Goal: Information Seeking & Learning: Learn about a topic

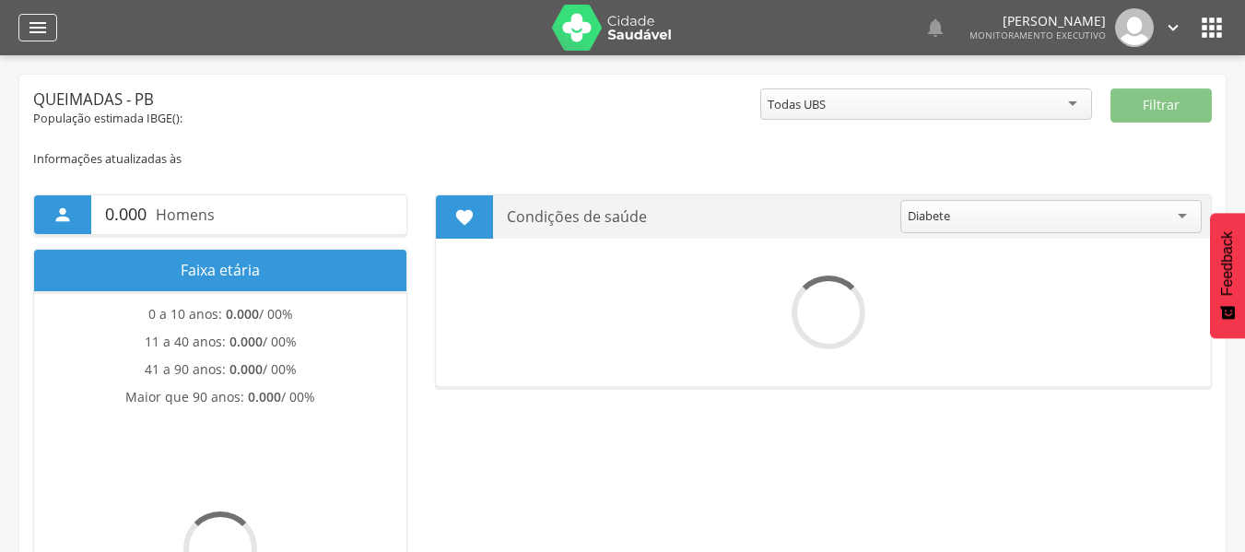
click at [34, 28] on icon "" at bounding box center [38, 28] width 22 height 22
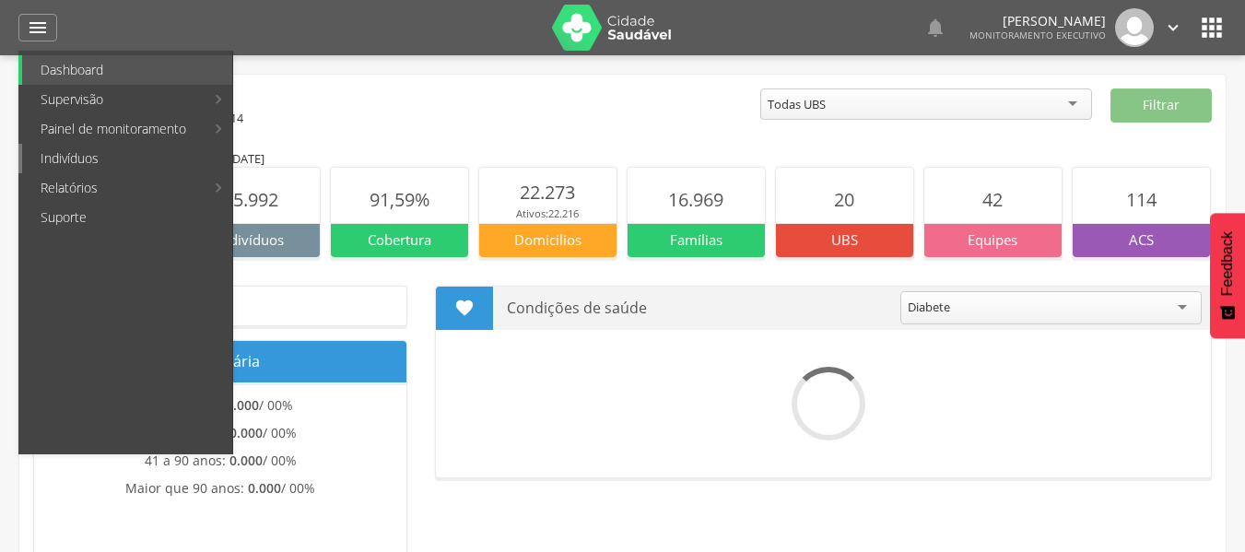
click at [79, 156] on link "Indivíduos" at bounding box center [127, 158] width 210 height 29
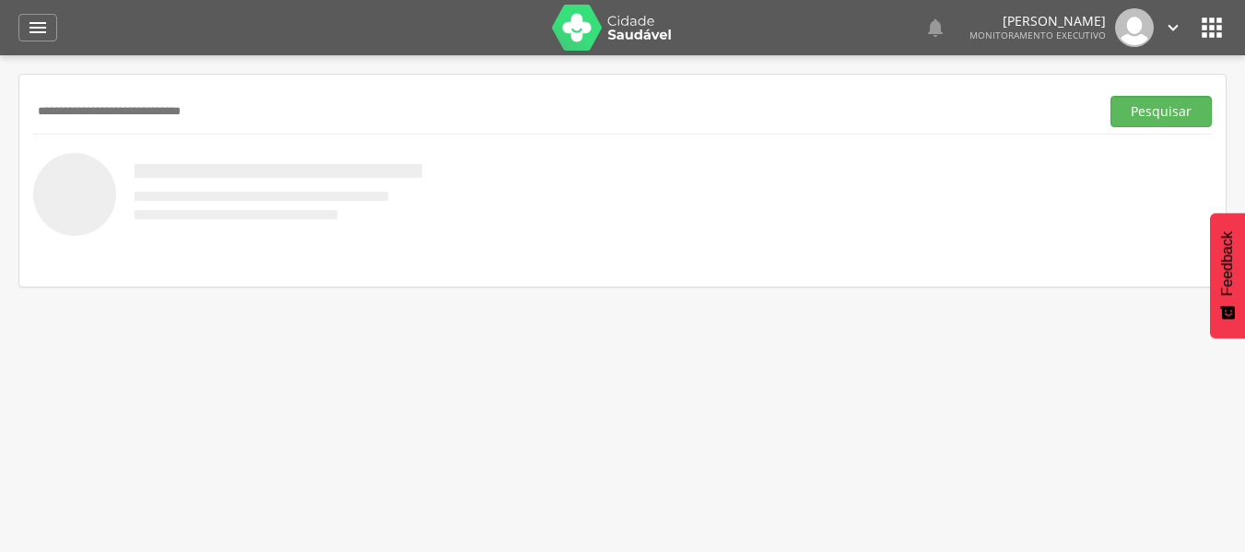
type input "**********"
click at [1110, 96] on button "Pesquisar" at bounding box center [1160, 111] width 101 height 31
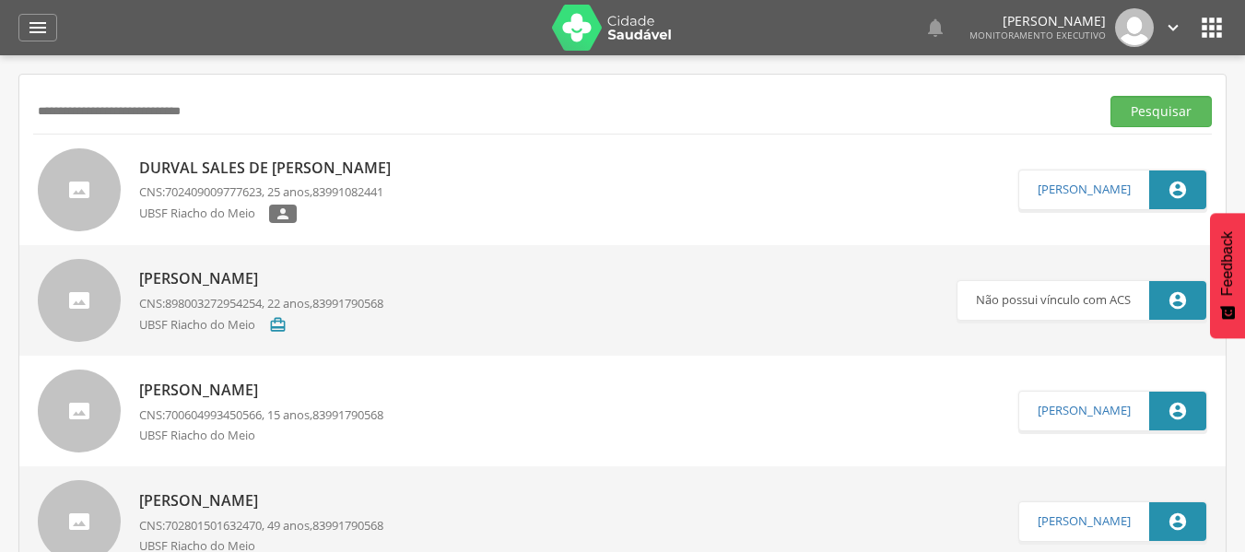
click at [238, 204] on div "Durval Sales de Alencar Miranda CNS: 702409009777623 , 25 anos, 83991082441 UBS…" at bounding box center [269, 190] width 261 height 76
type input "**********"
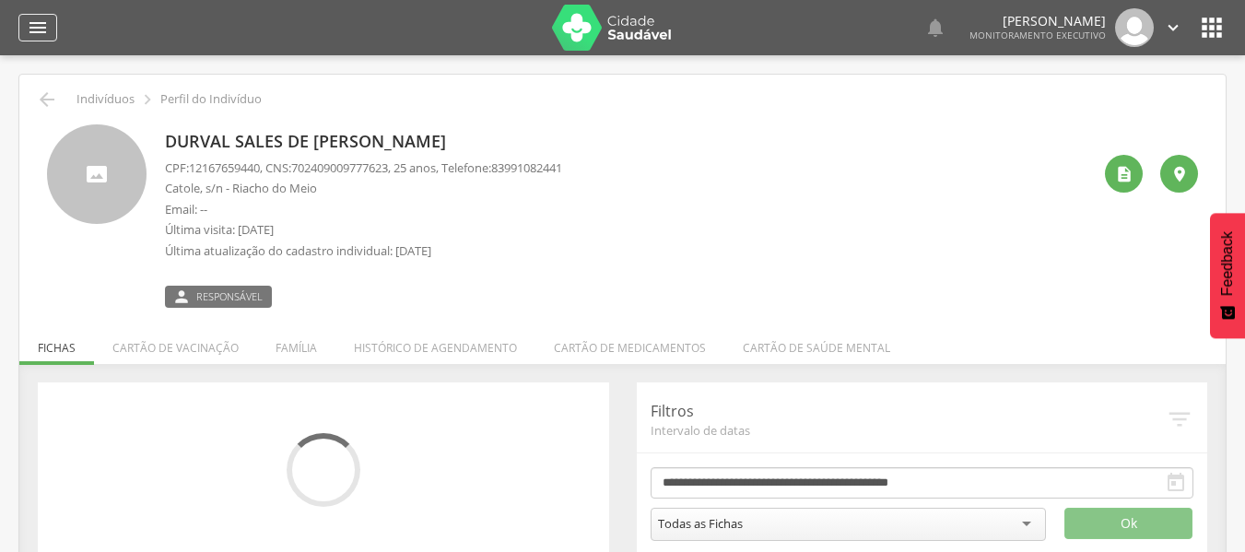
click at [44, 27] on icon "" at bounding box center [38, 28] width 22 height 22
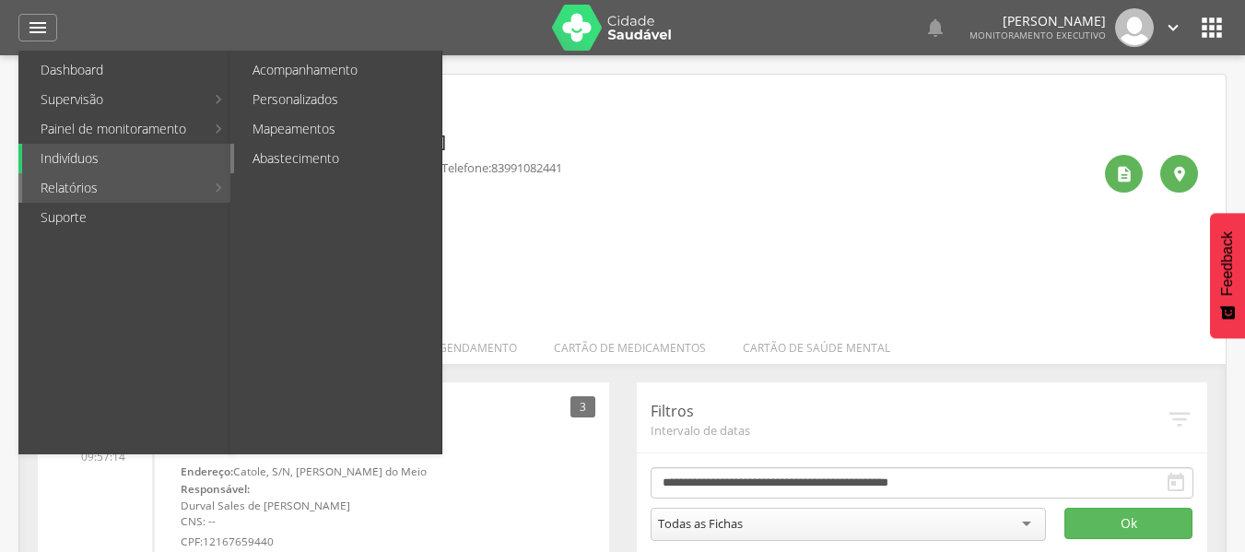
click at [283, 163] on link "Abastecimento" at bounding box center [337, 158] width 207 height 29
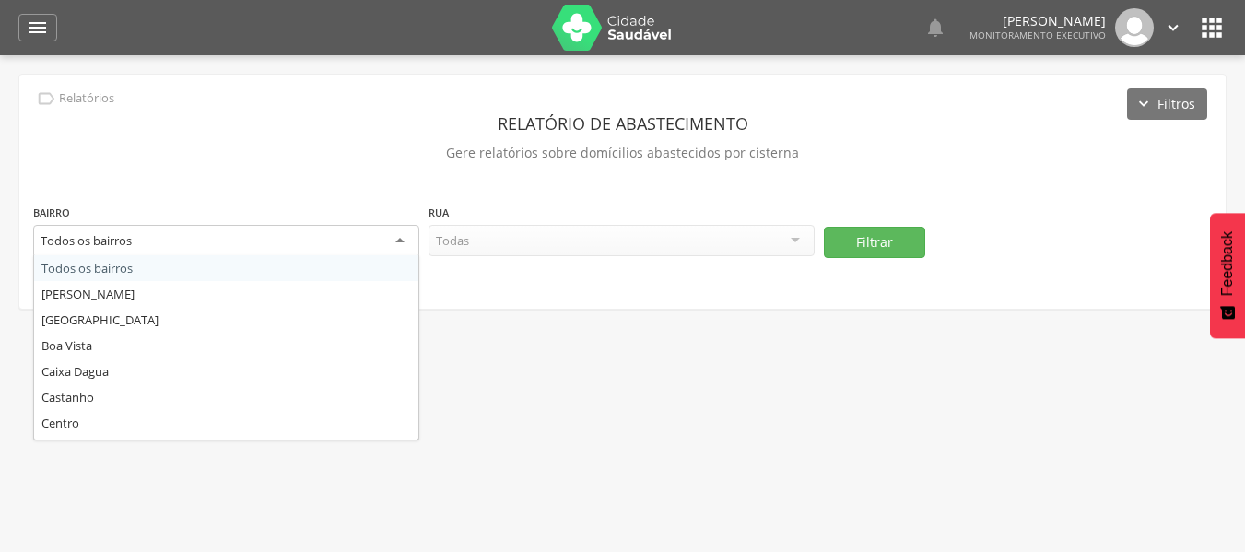
click at [230, 248] on div "Todos os bairros" at bounding box center [226, 241] width 386 height 33
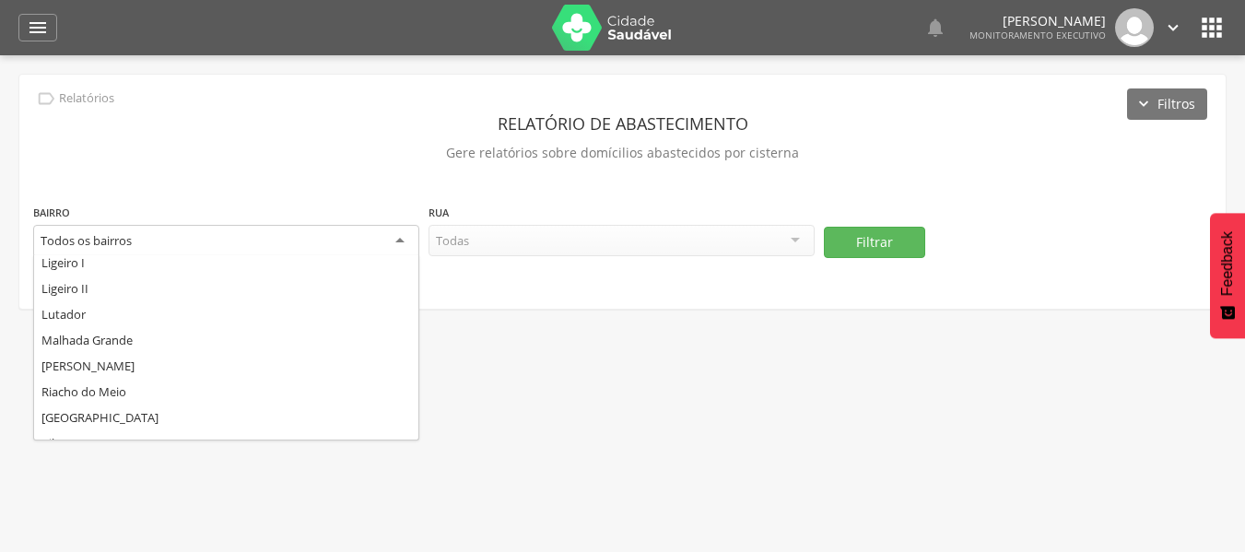
scroll to position [276, 0]
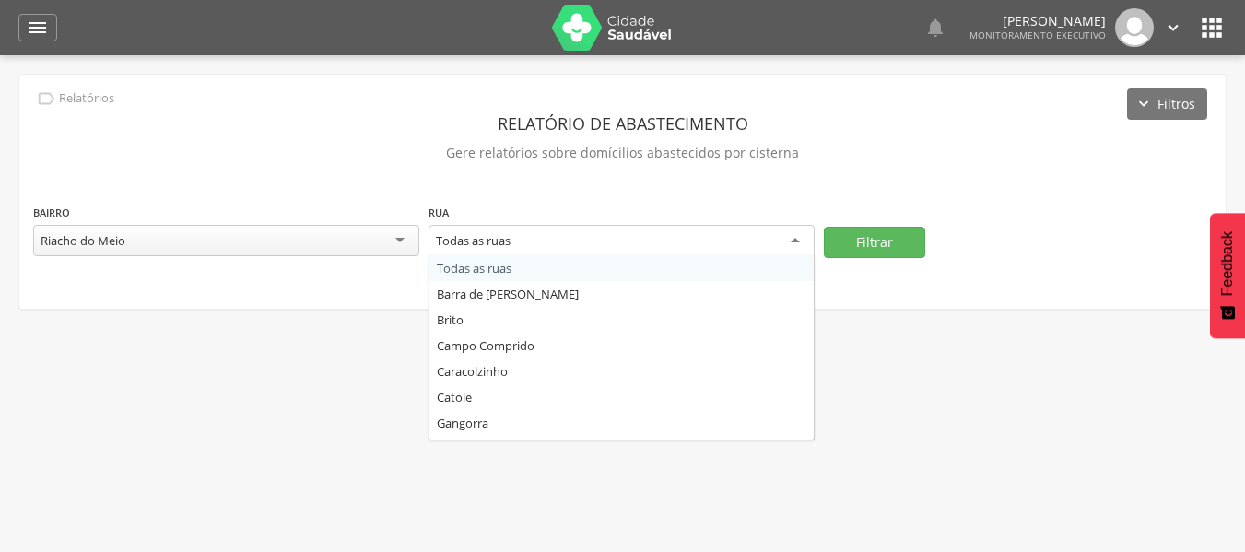
click at [497, 236] on div "Todas as ruas" at bounding box center [473, 240] width 75 height 17
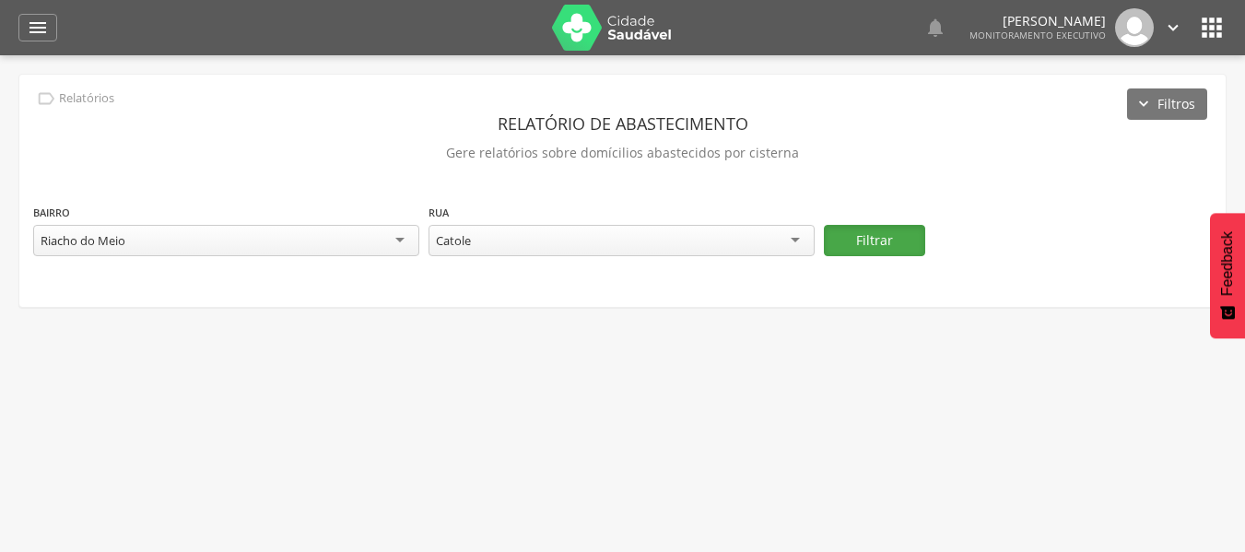
click at [890, 252] on button "Filtrar" at bounding box center [874, 240] width 101 height 31
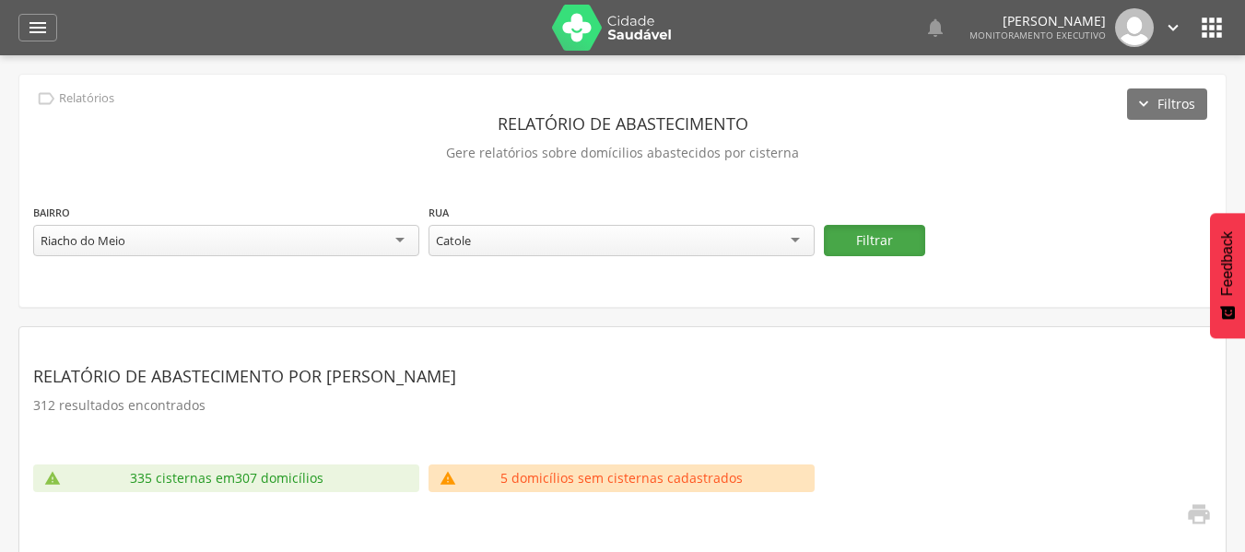
click at [885, 244] on button "Filtrar" at bounding box center [874, 240] width 101 height 31
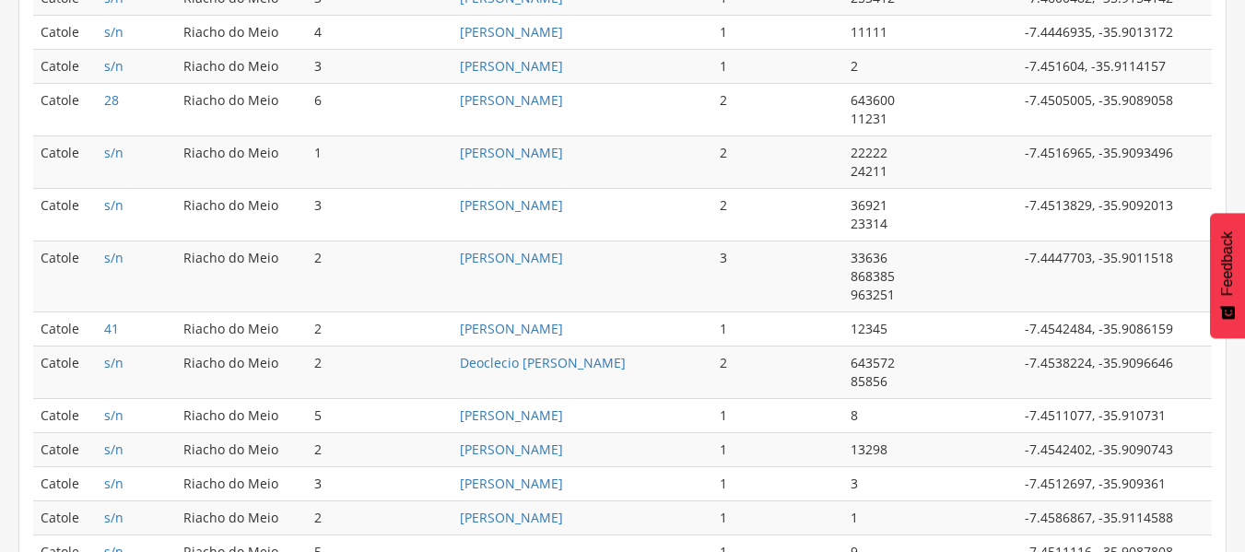
scroll to position [1115, 0]
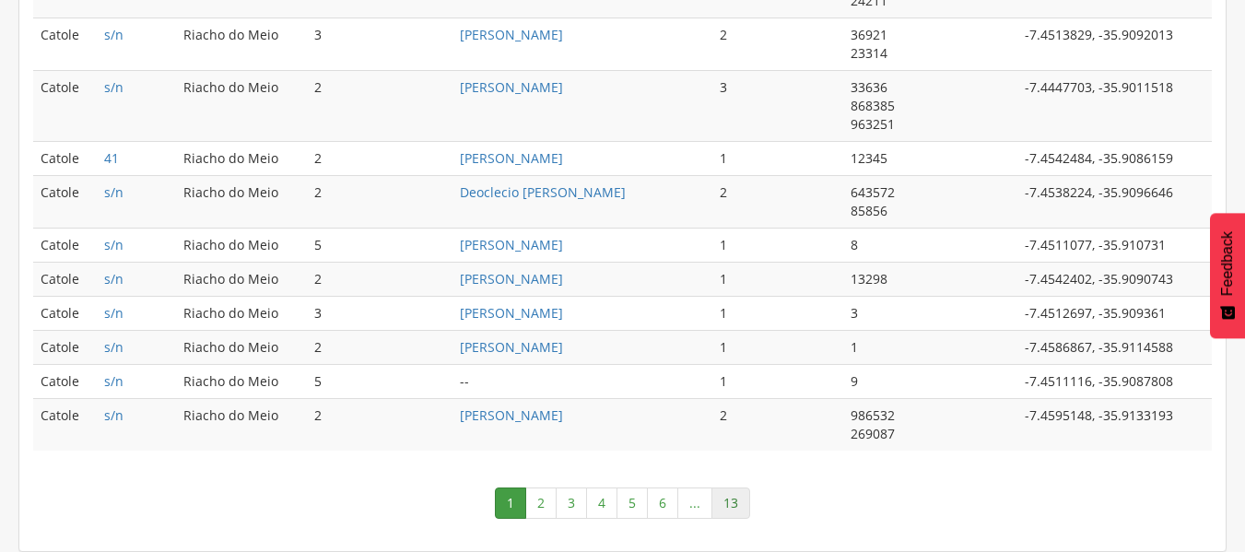
click at [738, 502] on link "13" at bounding box center [730, 502] width 39 height 31
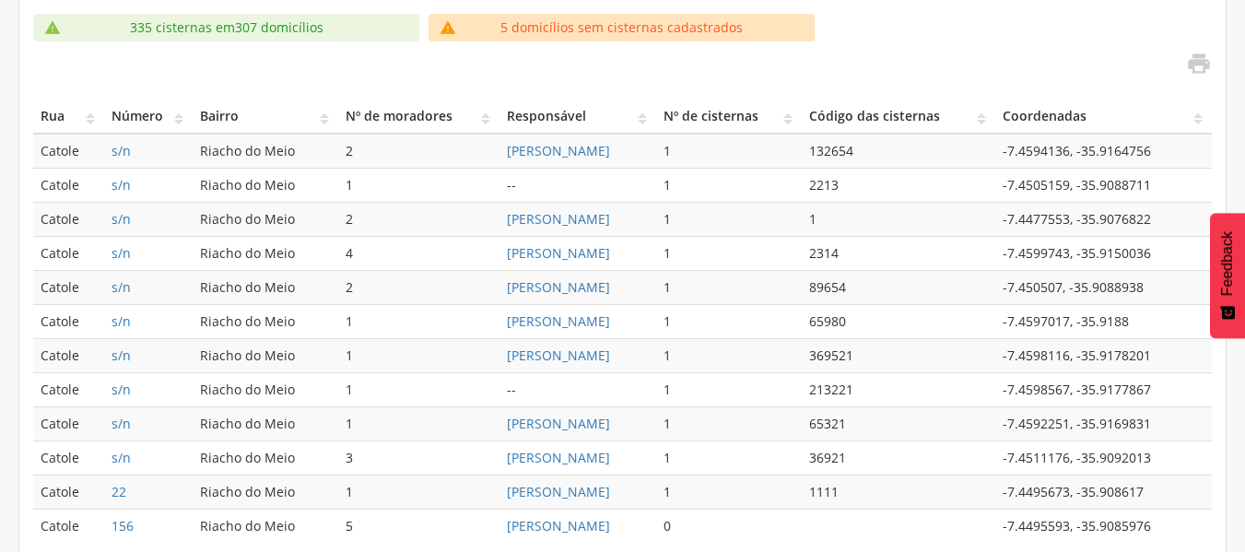
scroll to position [543, 0]
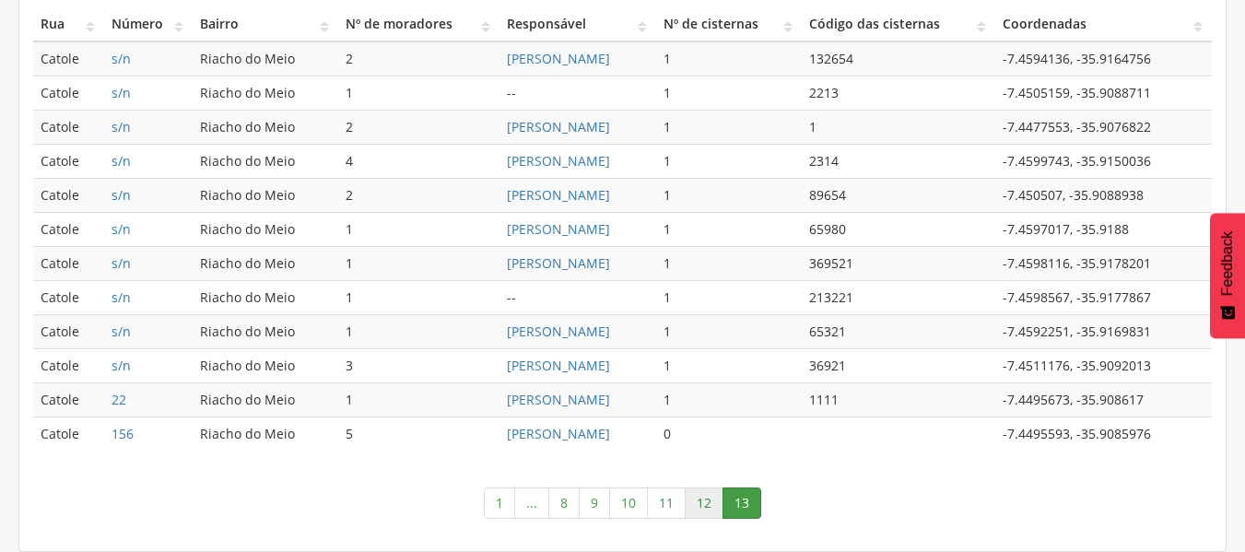
click at [707, 497] on link "12" at bounding box center [703, 502] width 39 height 31
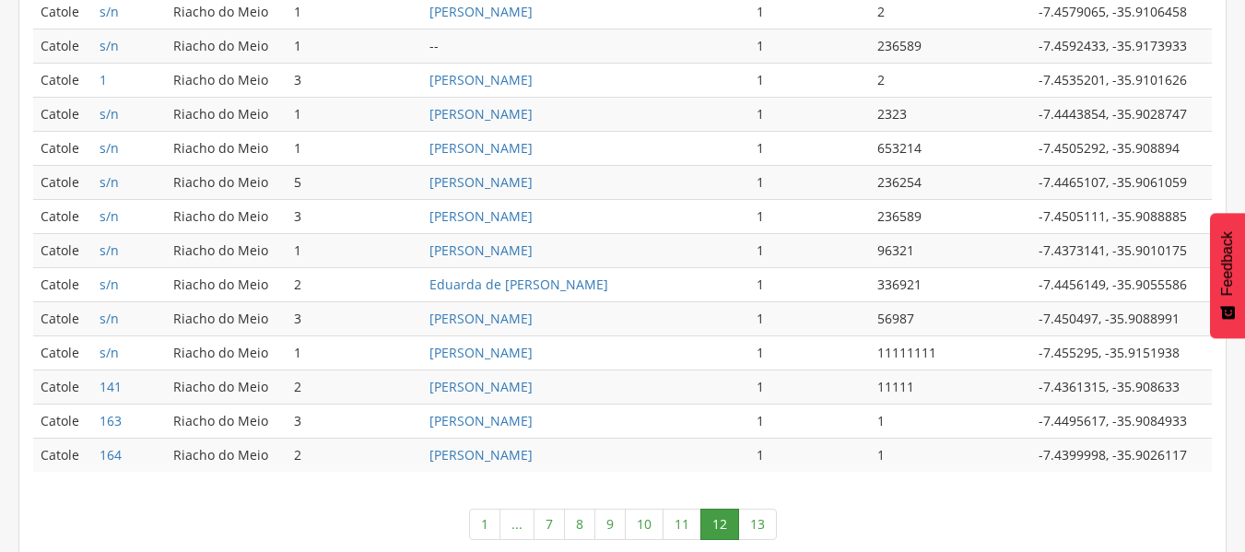
scroll to position [986, 0]
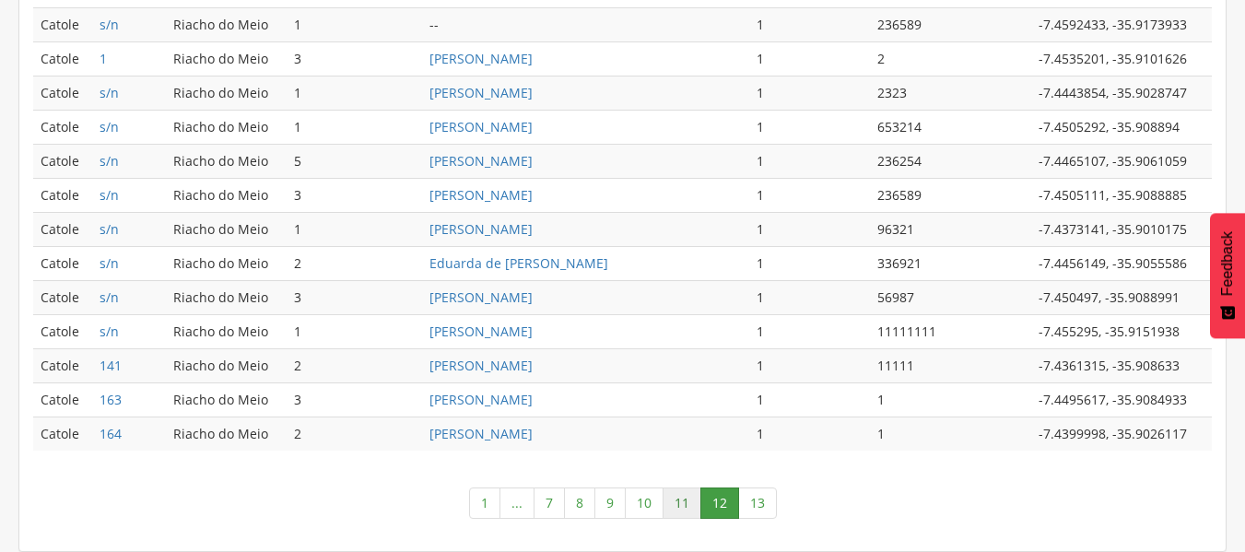
click at [678, 500] on link "11" at bounding box center [681, 502] width 39 height 31
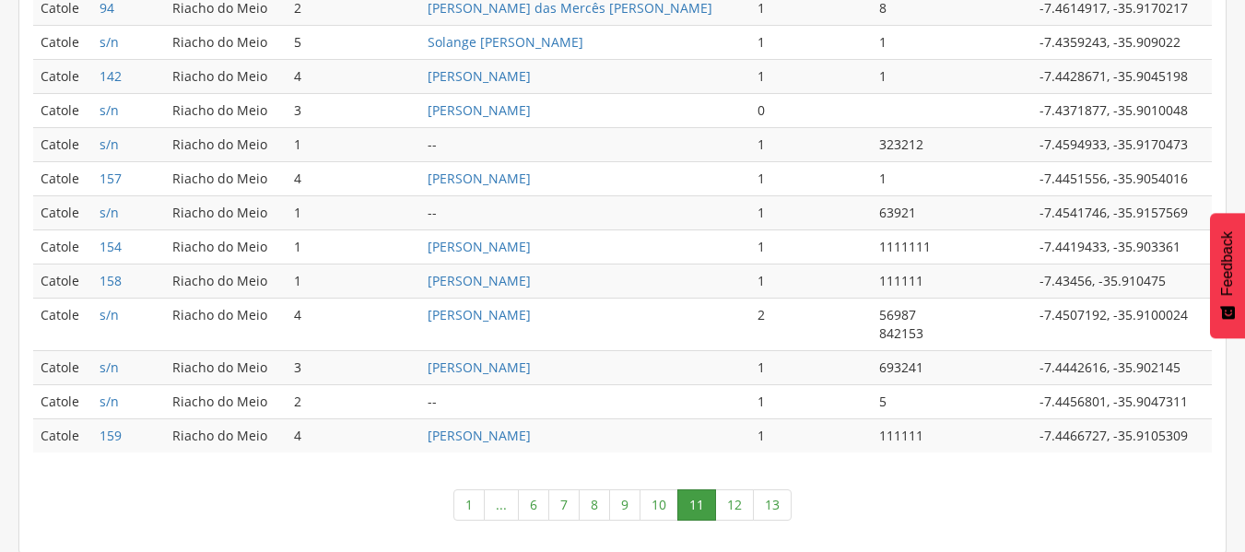
scroll to position [1023, 0]
click at [660, 505] on link "10" at bounding box center [658, 502] width 39 height 31
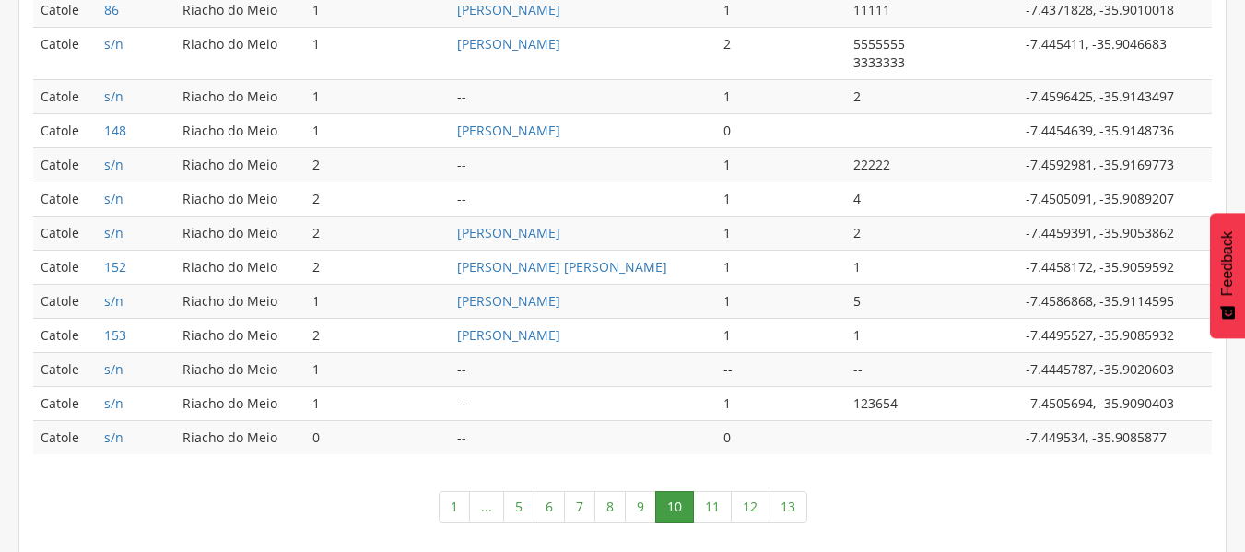
scroll to position [1004, 0]
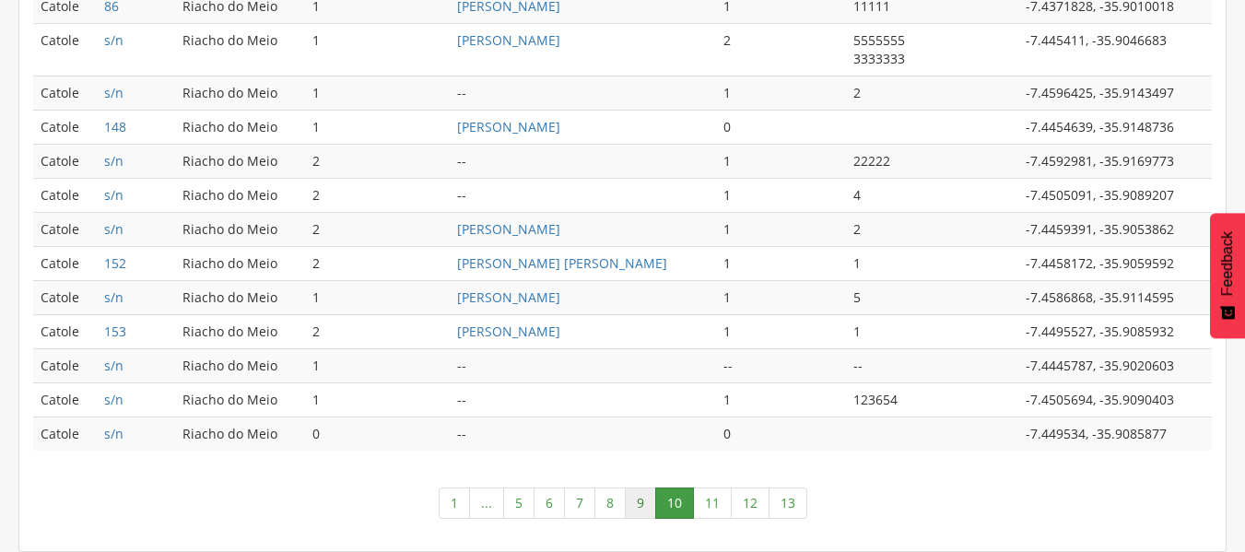
click at [644, 507] on link "9" at bounding box center [640, 502] width 31 height 31
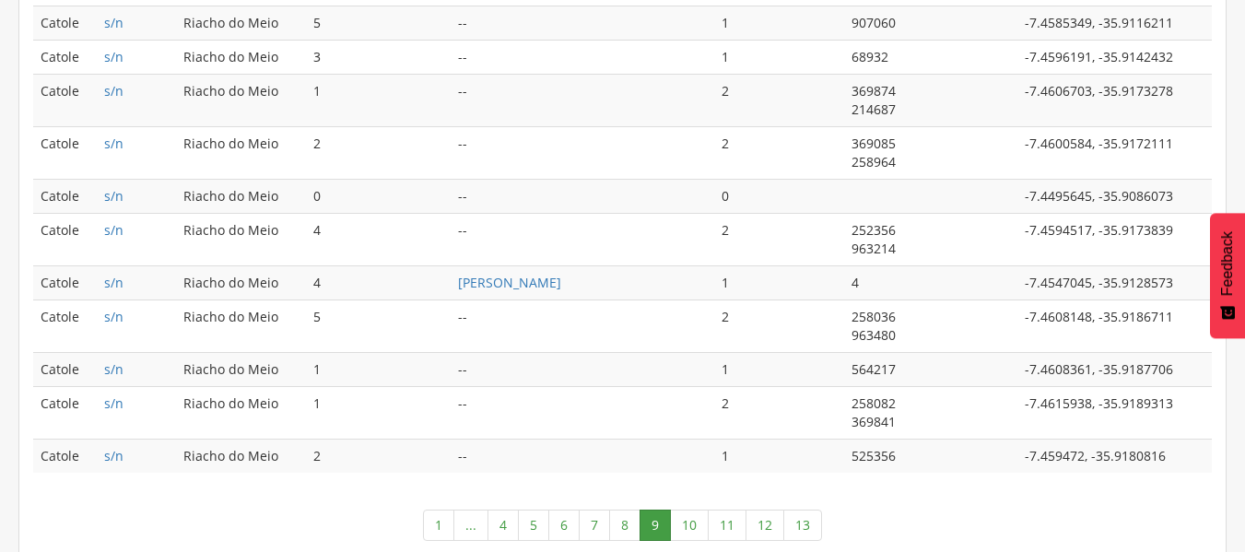
scroll to position [1152, 0]
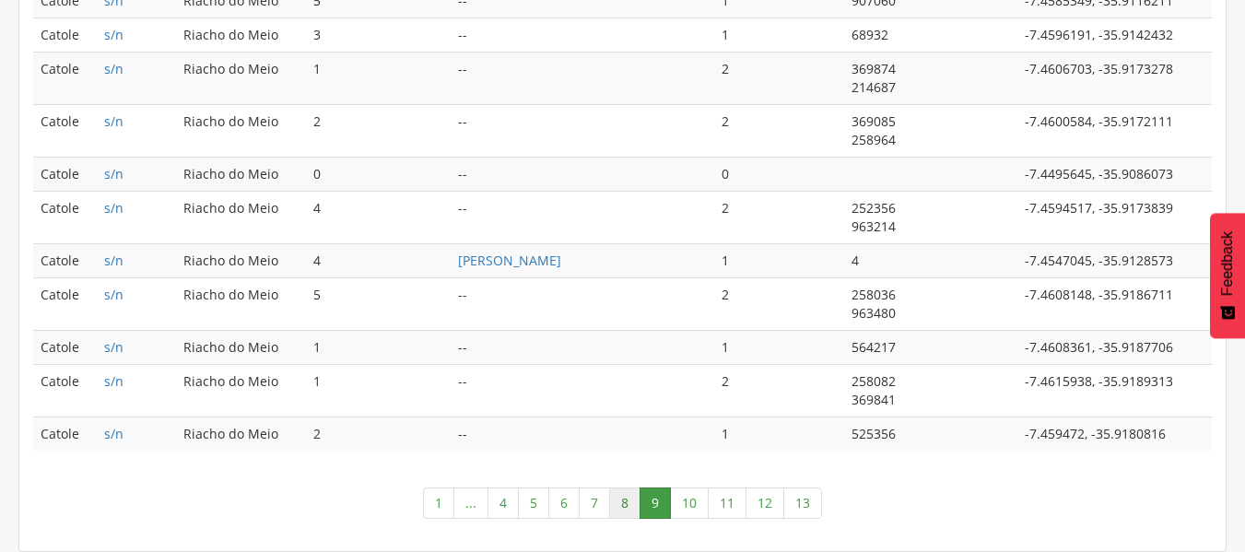
click at [626, 504] on link "8" at bounding box center [624, 502] width 31 height 31
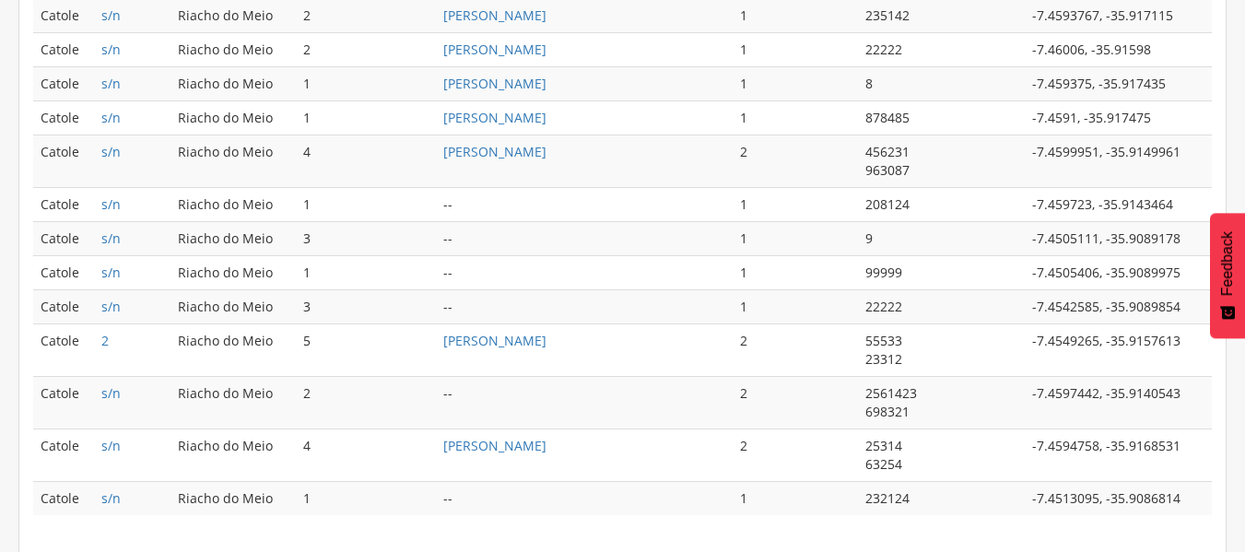
scroll to position [1170, 0]
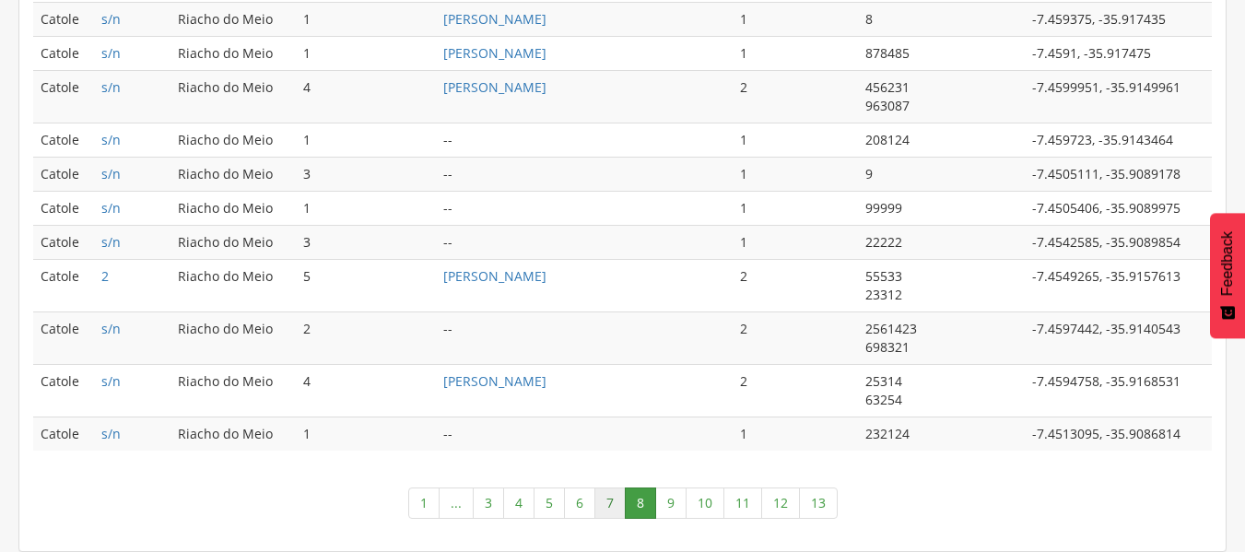
click at [605, 502] on link "7" at bounding box center [609, 502] width 31 height 31
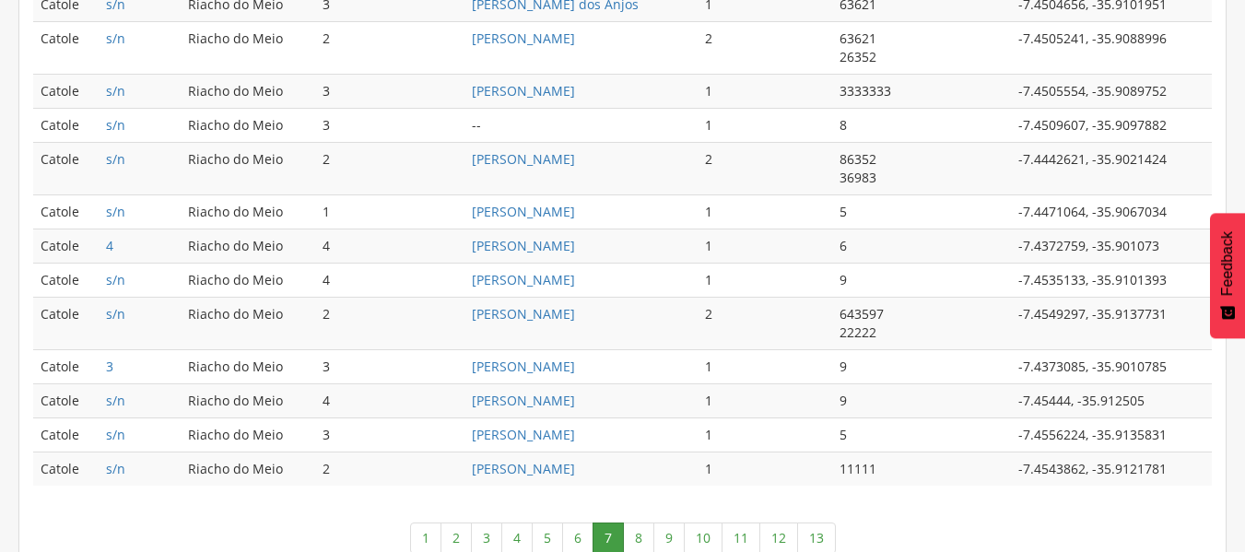
scroll to position [1115, 0]
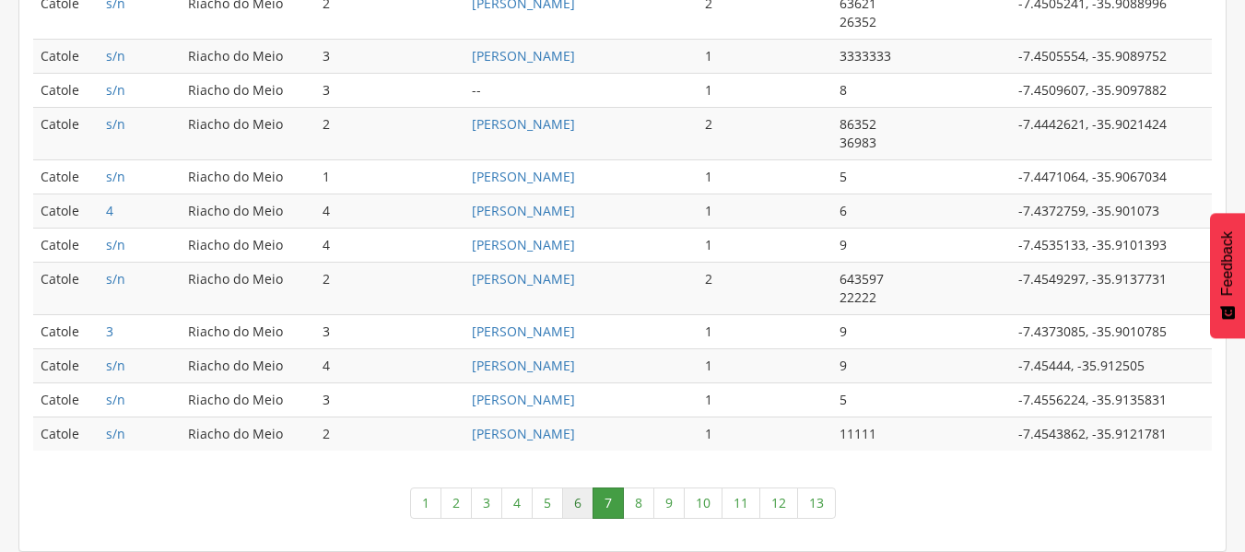
click at [578, 504] on link "6" at bounding box center [577, 502] width 31 height 31
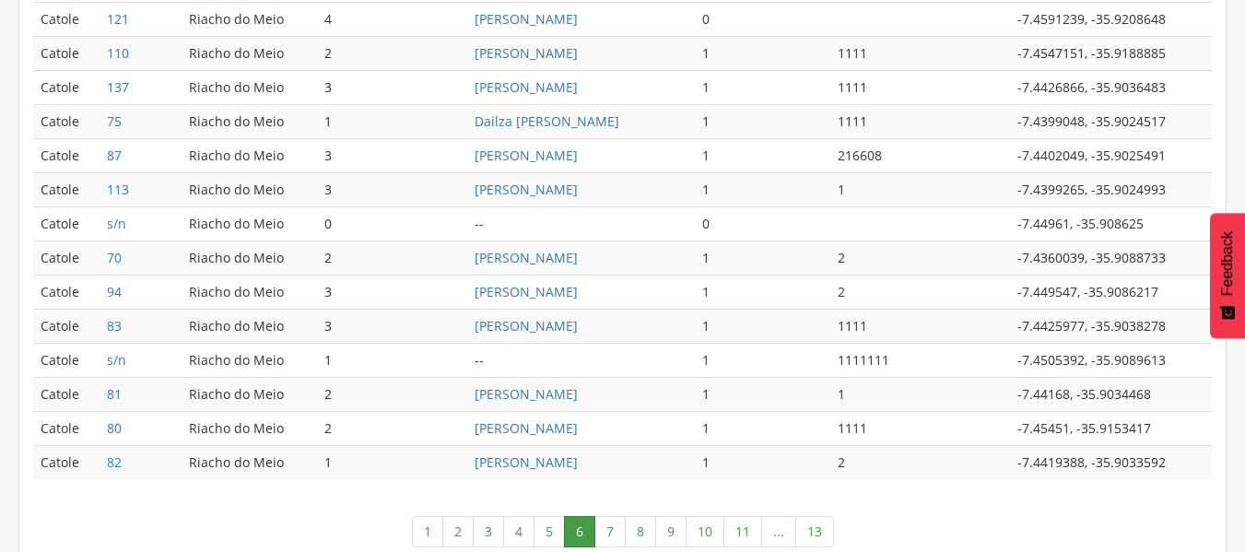
scroll to position [986, 0]
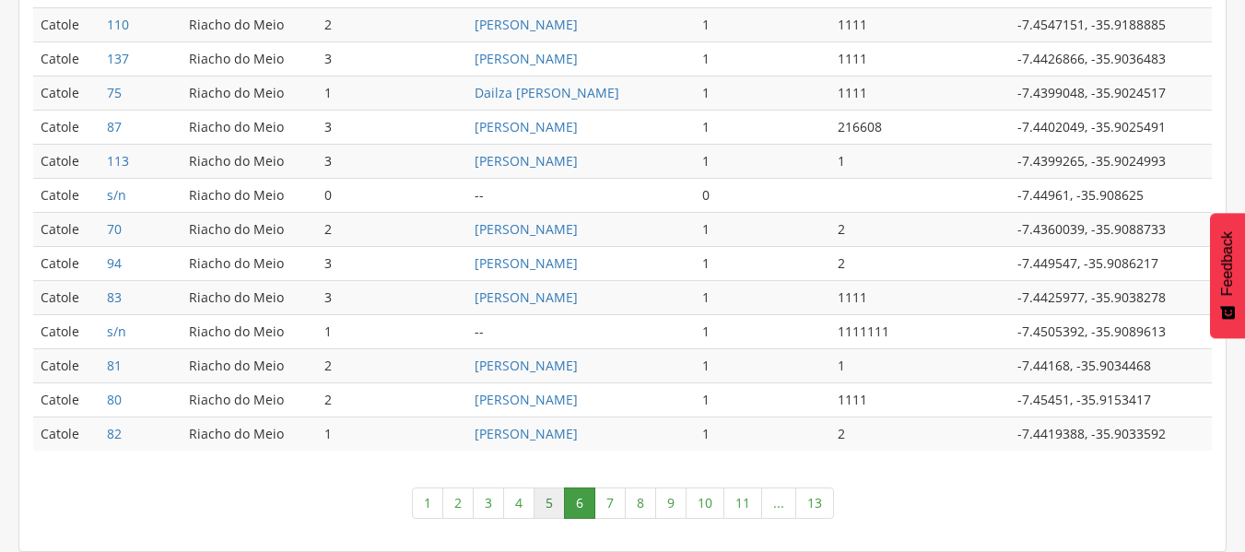
click at [556, 499] on link "5" at bounding box center [548, 502] width 31 height 31
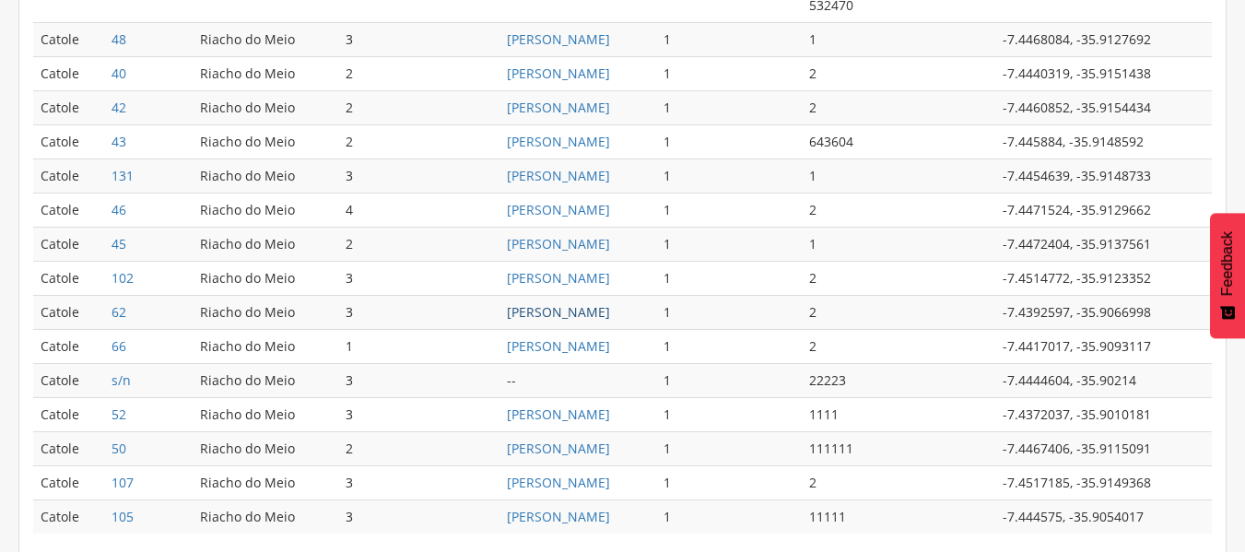
scroll to position [1004, 0]
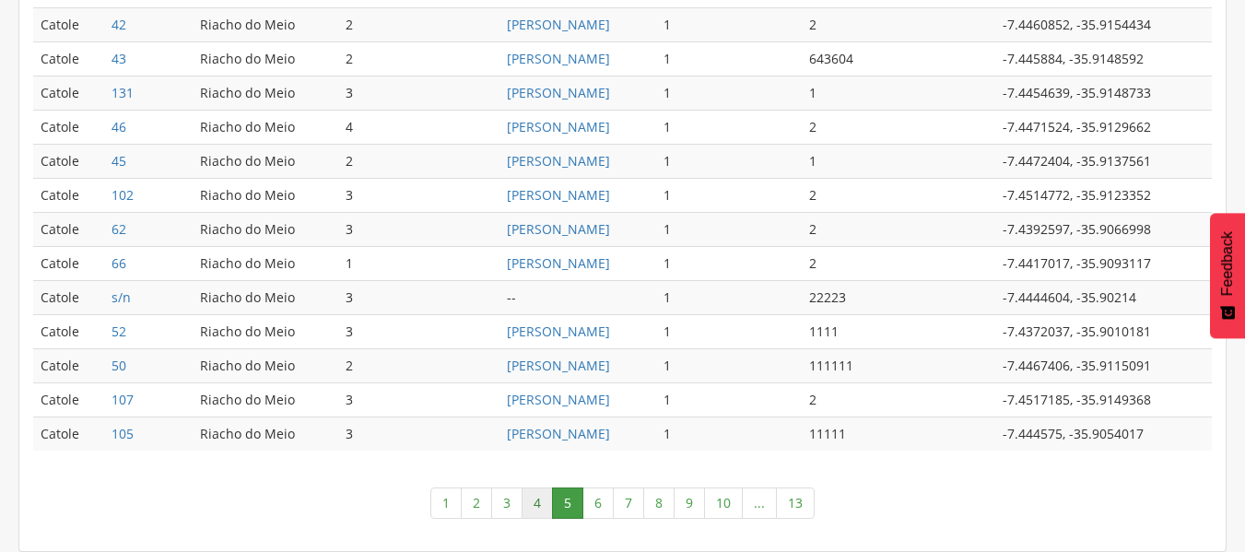
click at [537, 505] on link "4" at bounding box center [536, 502] width 31 height 31
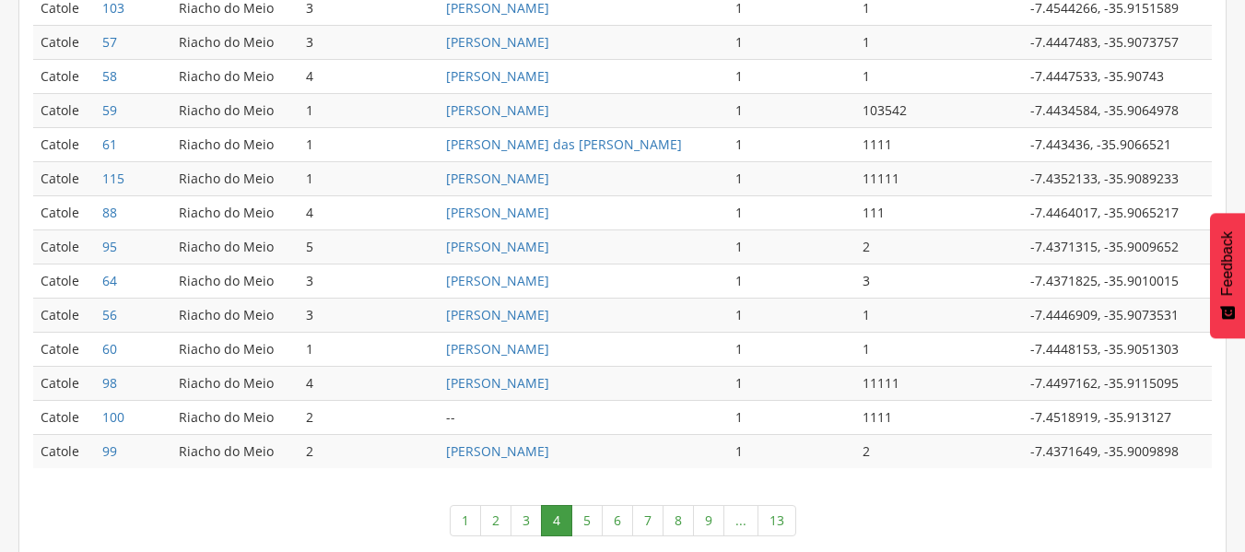
scroll to position [986, 0]
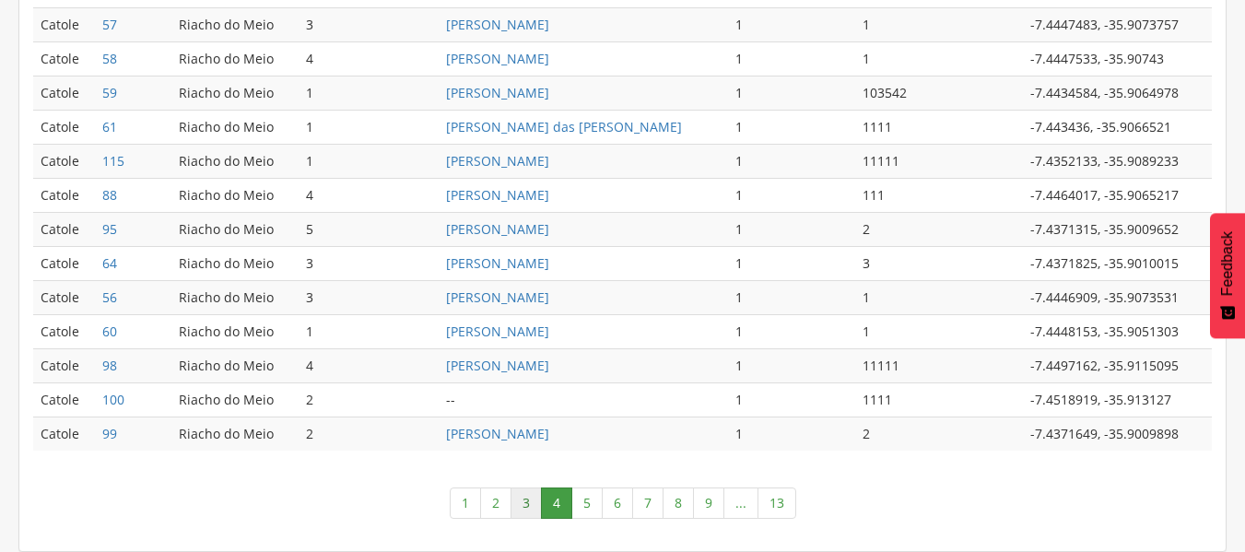
click at [527, 502] on link "3" at bounding box center [525, 502] width 31 height 31
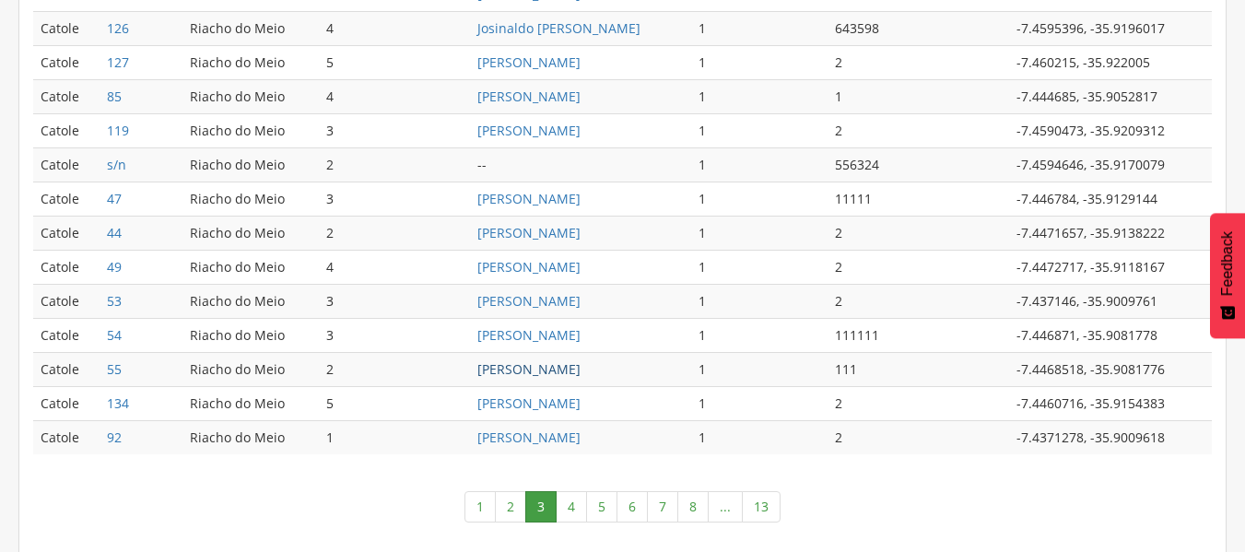
scroll to position [1004, 0]
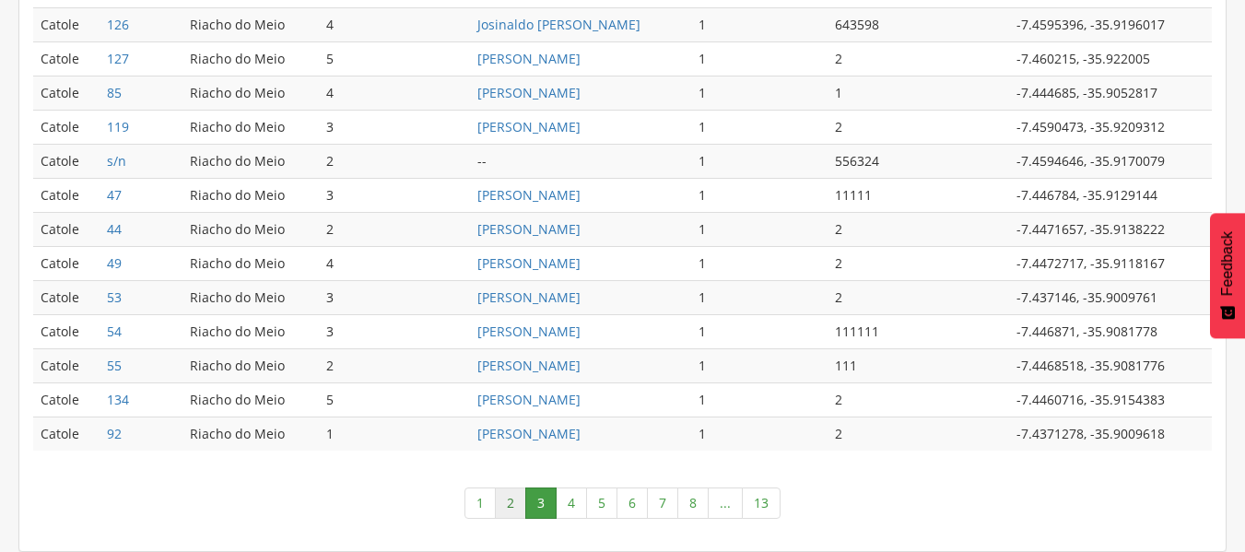
click at [513, 507] on link "2" at bounding box center [510, 502] width 31 height 31
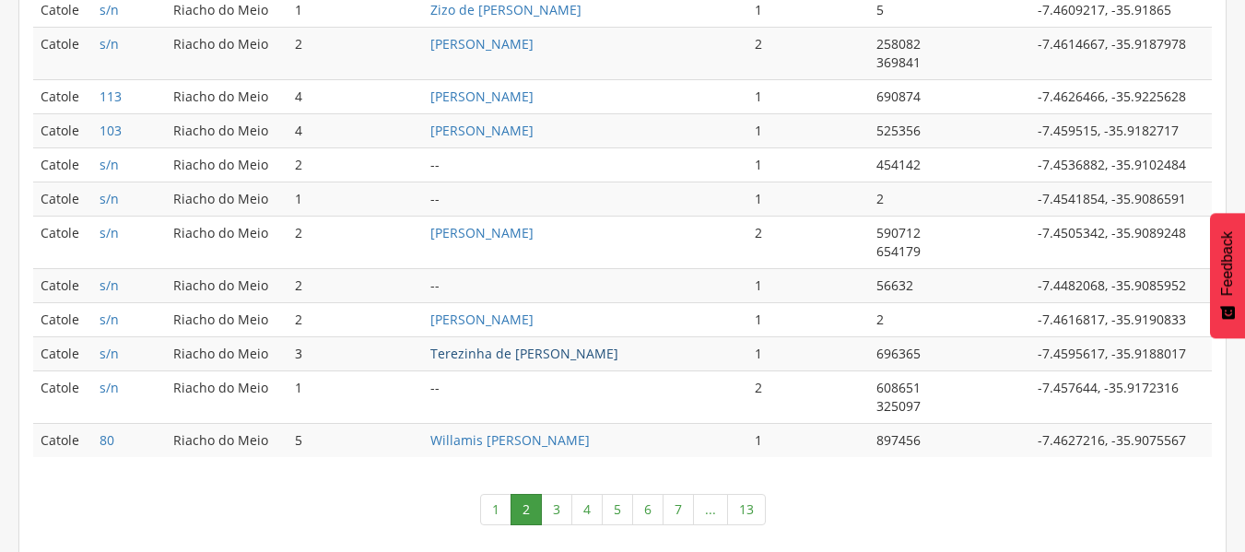
scroll to position [1133, 0]
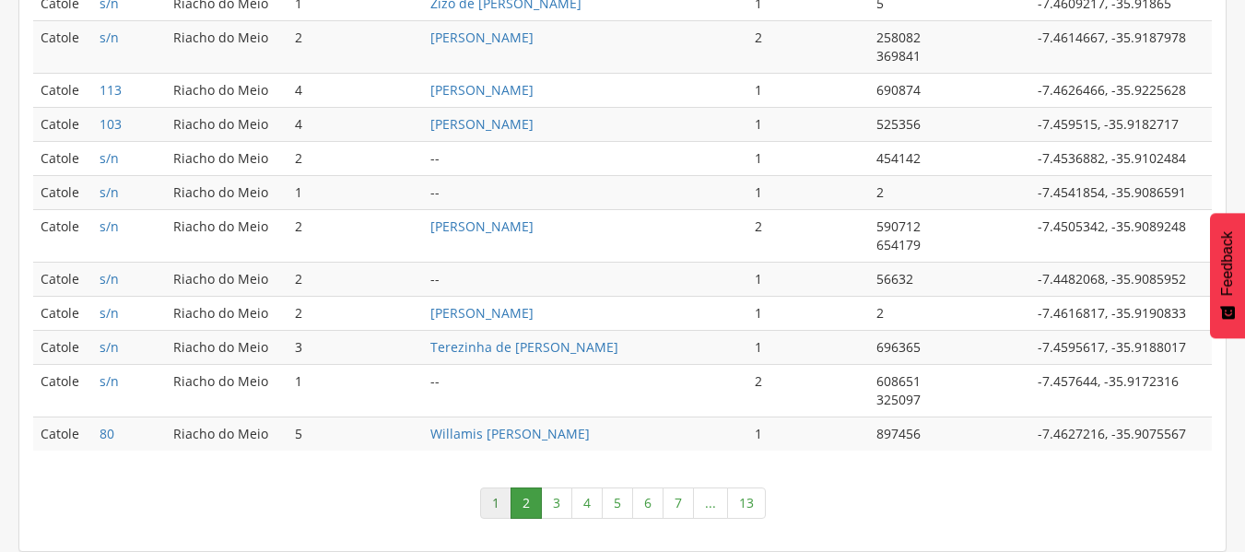
click at [498, 499] on link "1" at bounding box center [495, 502] width 31 height 31
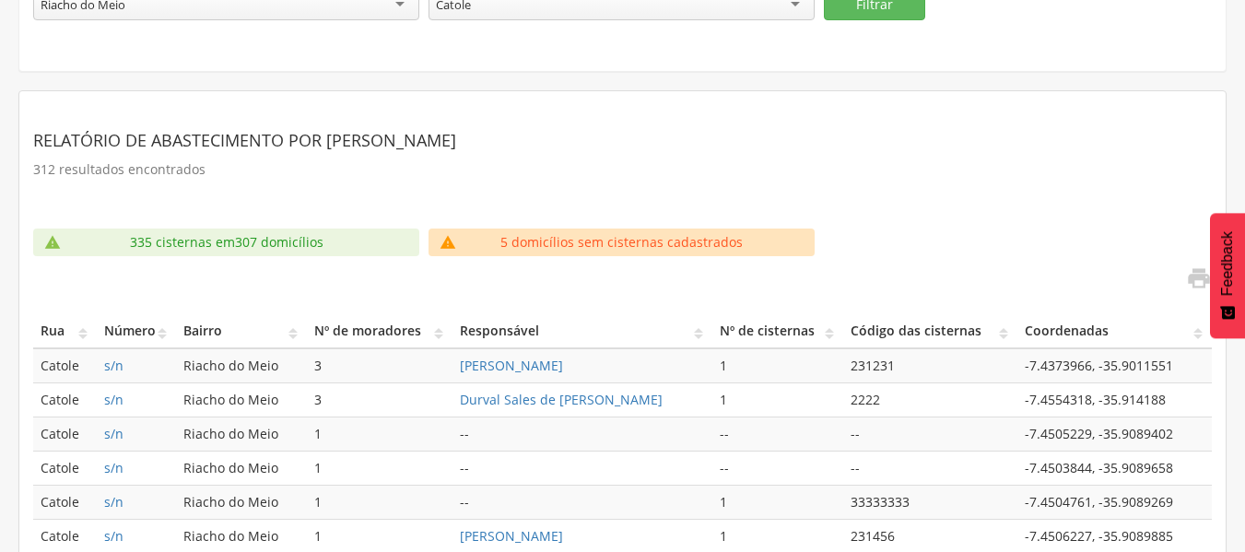
scroll to position [276, 0]
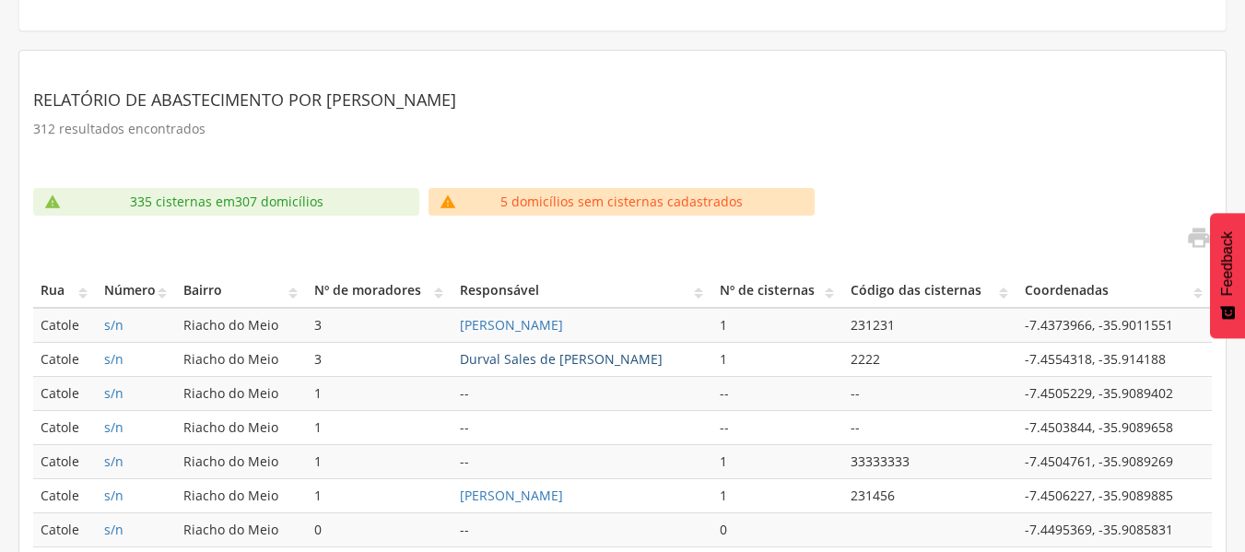
click at [547, 353] on link "Durval Sales de Alencar Miranda" at bounding box center [561, 359] width 203 height 18
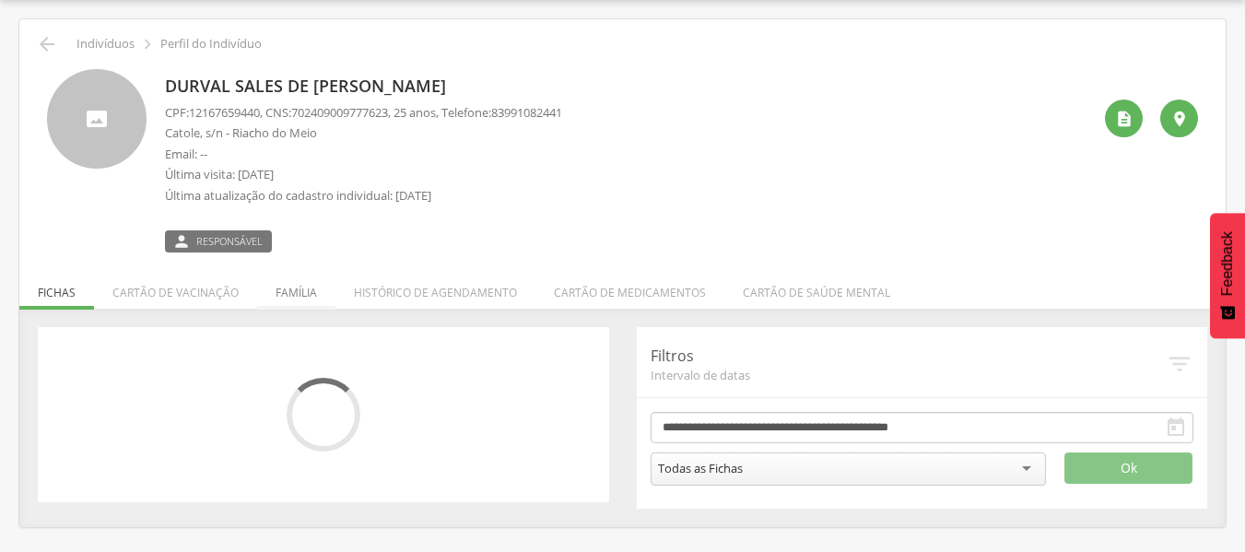
click at [292, 290] on li "Família" at bounding box center [296, 287] width 78 height 43
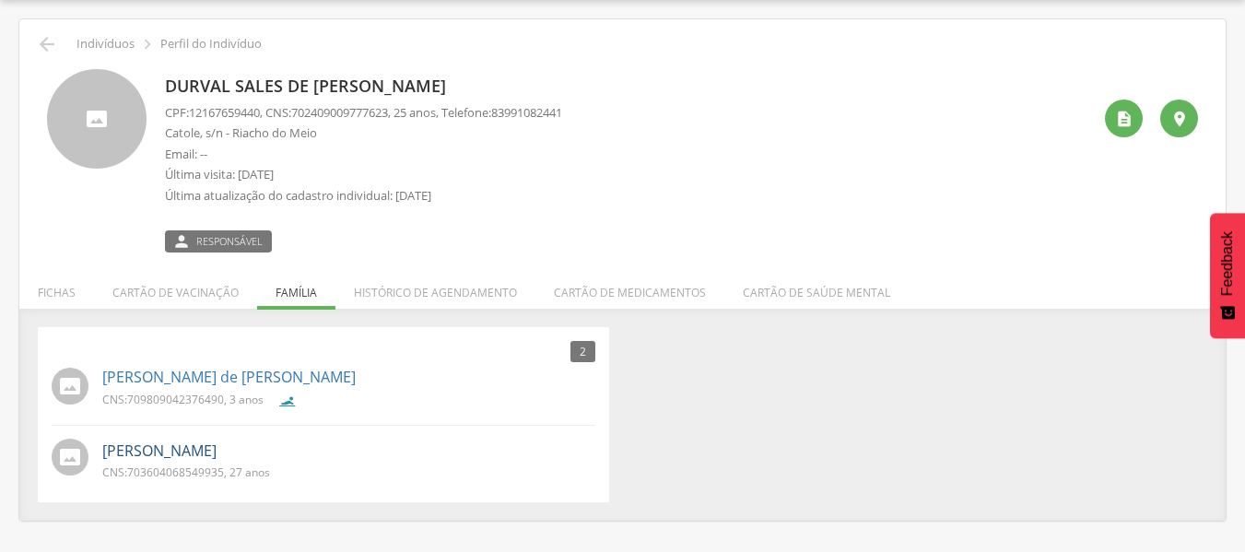
click at [216, 445] on link "Elida Bruna de Farias Arruda" at bounding box center [159, 450] width 114 height 21
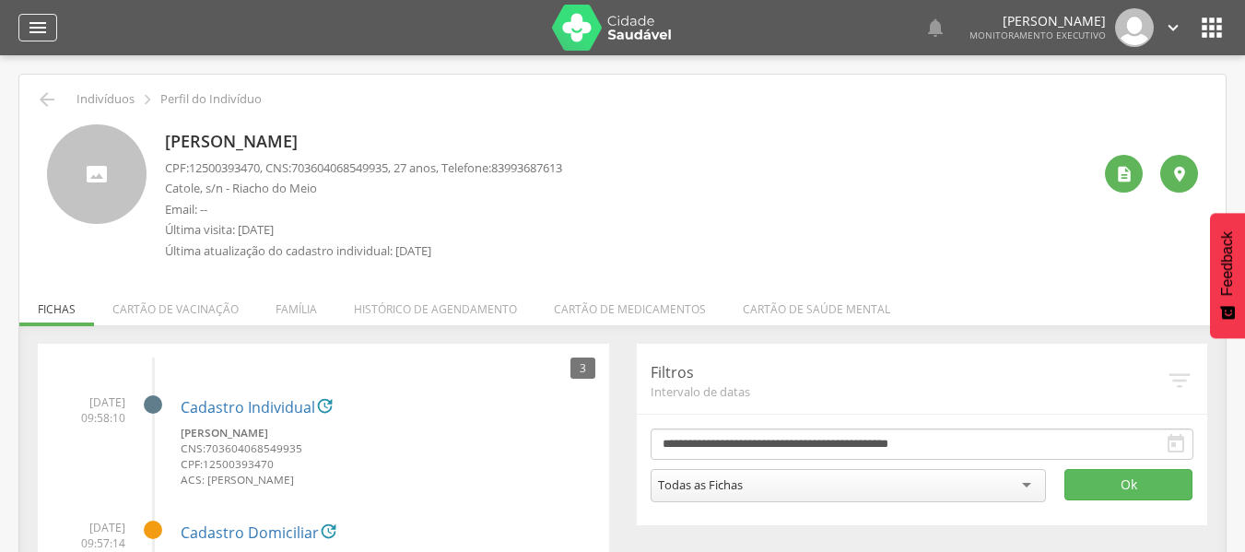
click at [44, 23] on icon "" at bounding box center [38, 28] width 22 height 22
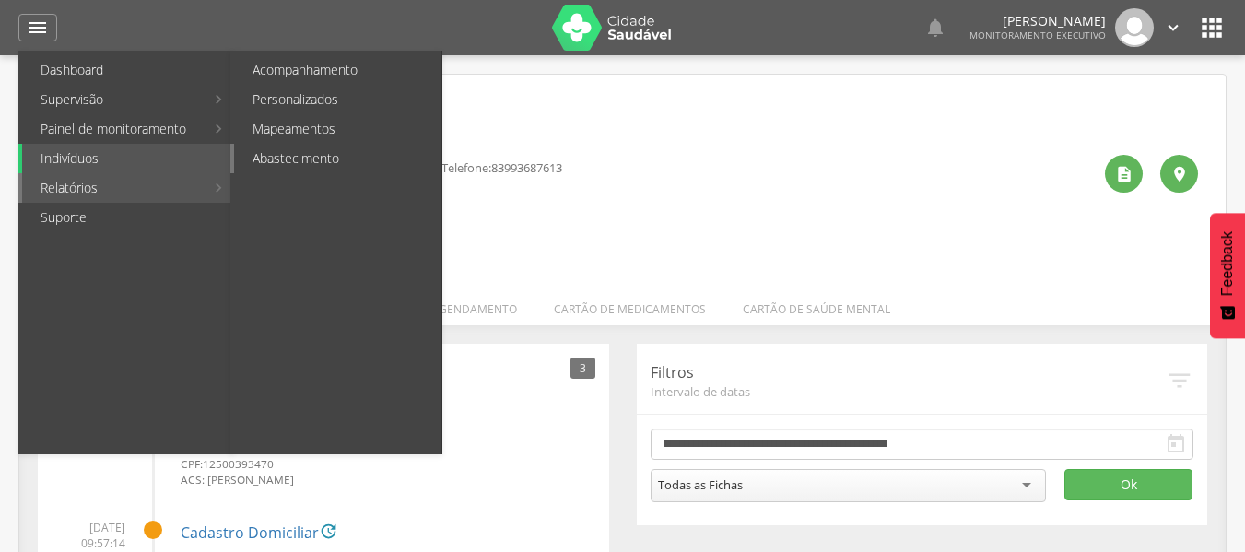
click at [268, 161] on link "Abastecimento" at bounding box center [337, 158] width 207 height 29
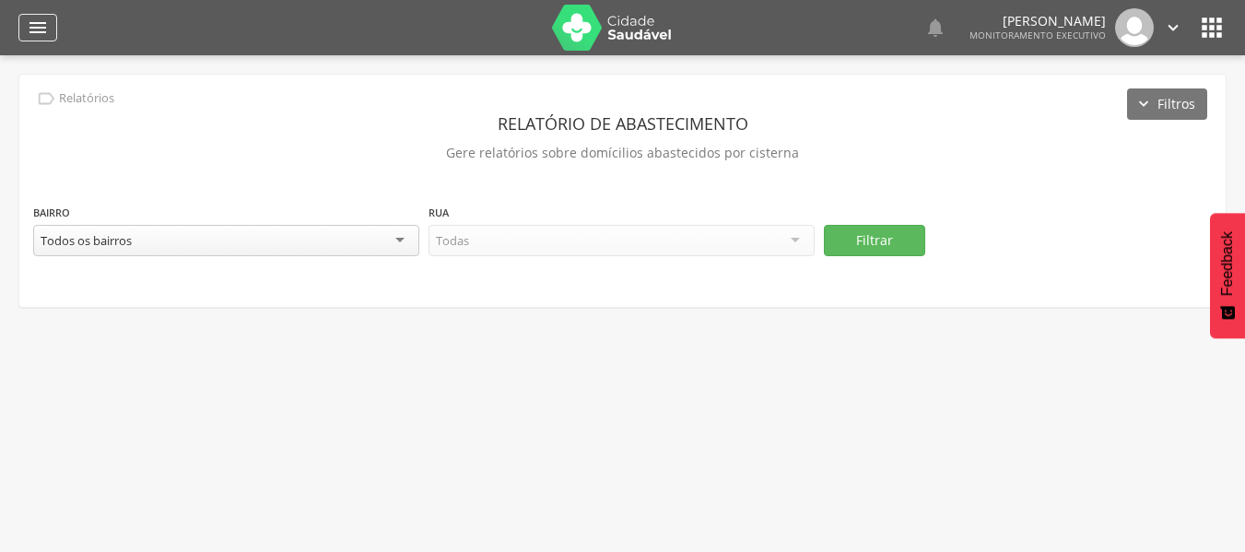
click at [31, 26] on icon "" at bounding box center [38, 28] width 22 height 22
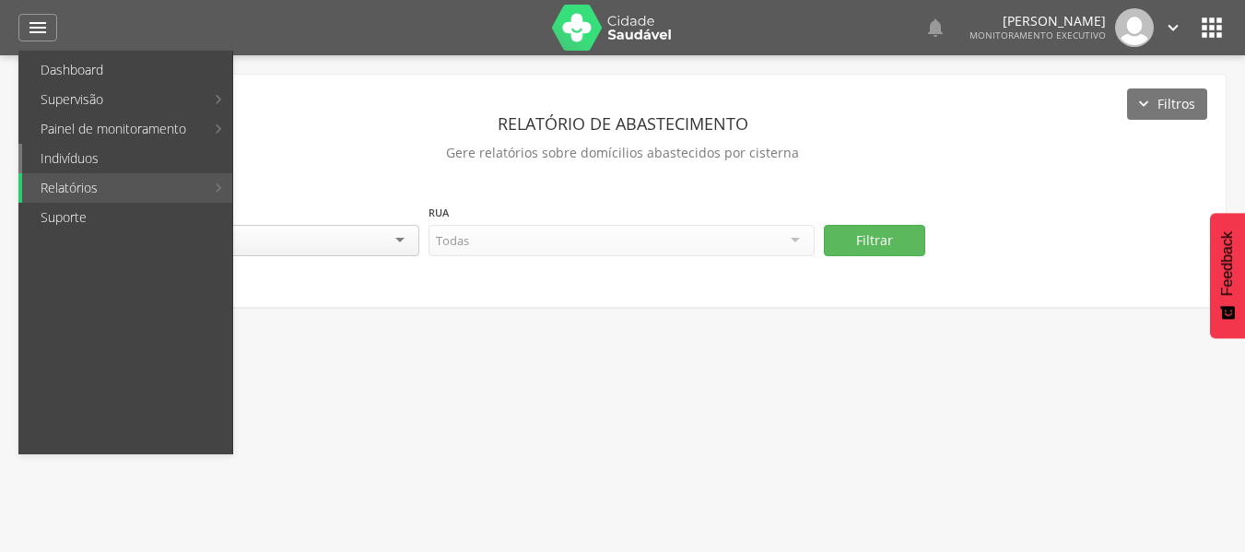
click at [77, 152] on link "Indivíduos" at bounding box center [127, 158] width 210 height 29
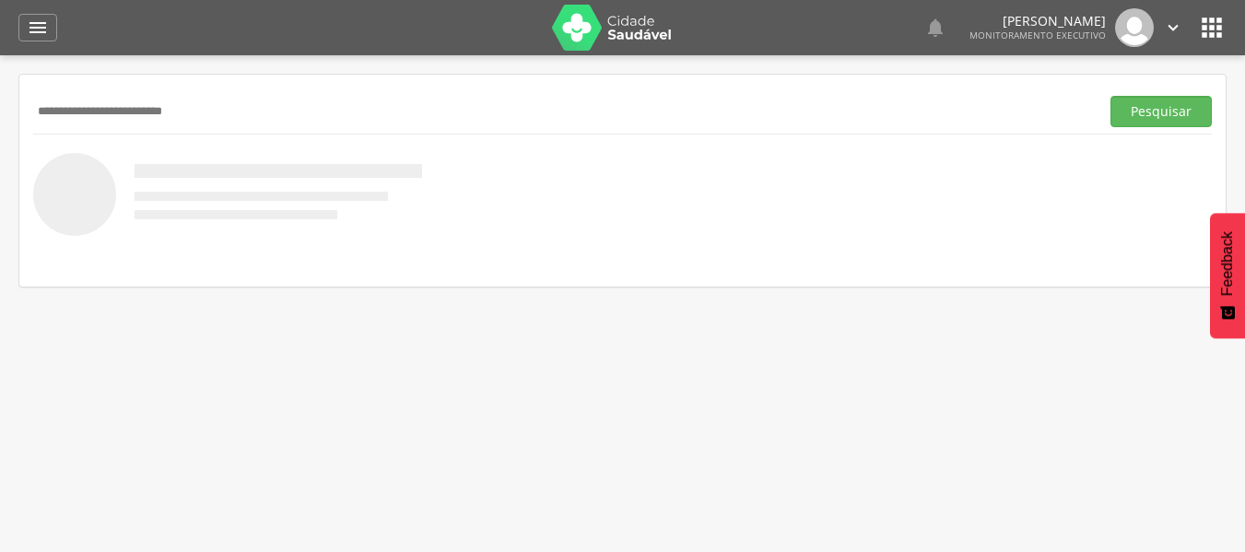
type input "**********"
click at [1110, 96] on button "Pesquisar" at bounding box center [1160, 111] width 101 height 31
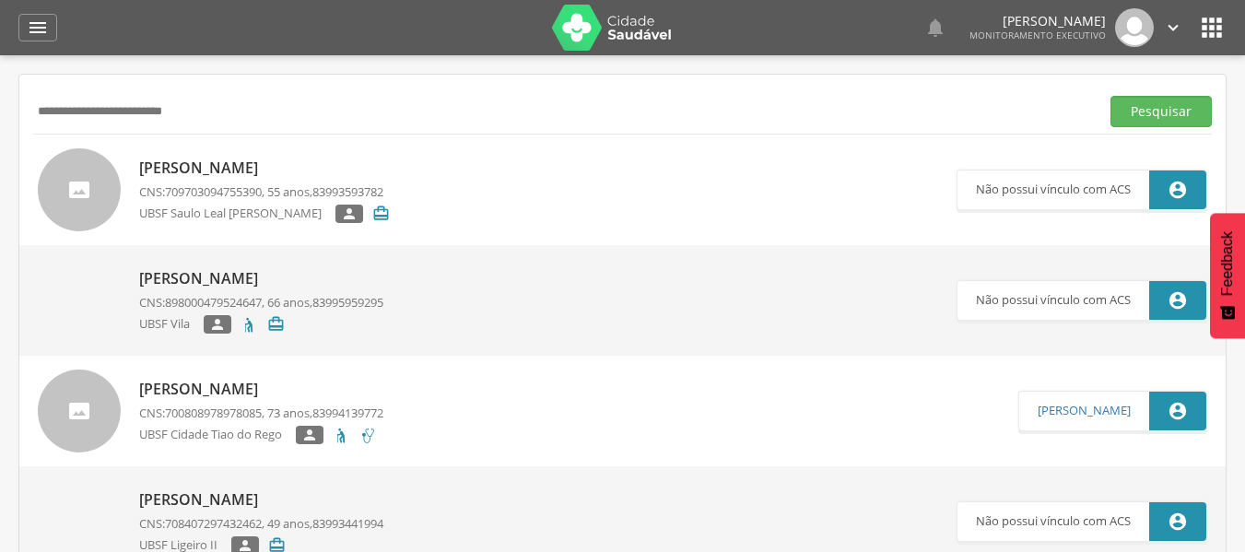
click at [254, 203] on div "[PERSON_NAME] CNS: 709703094755390 , 55 anos, 83993593782 UBSF [PERSON_NAME] [P…" at bounding box center [264, 190] width 251 height 76
type input "**********"
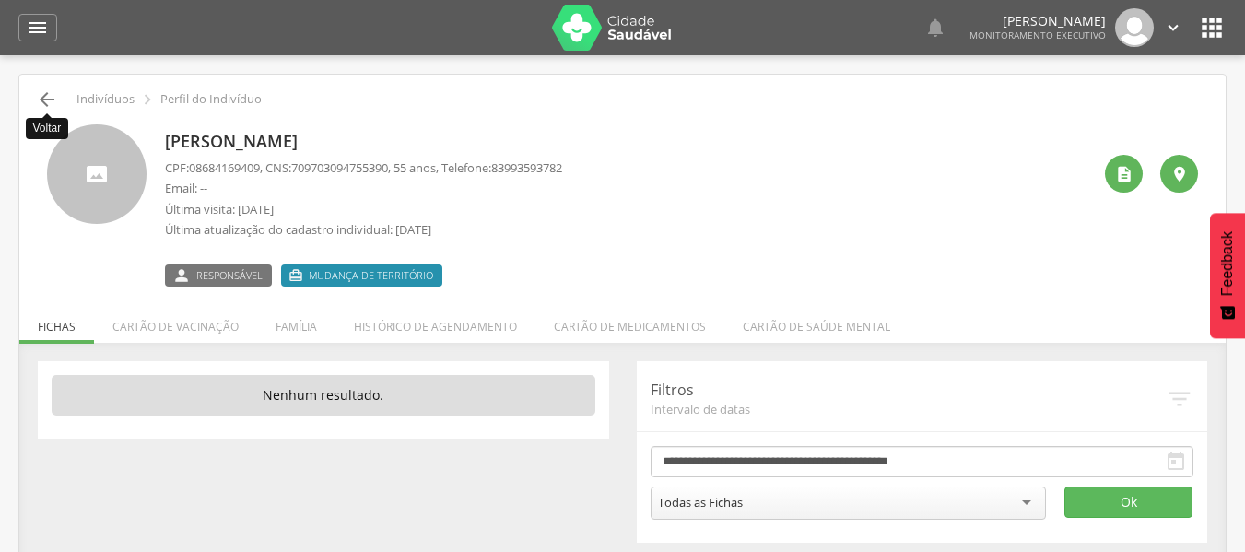
click at [44, 96] on icon "" at bounding box center [47, 99] width 22 height 22
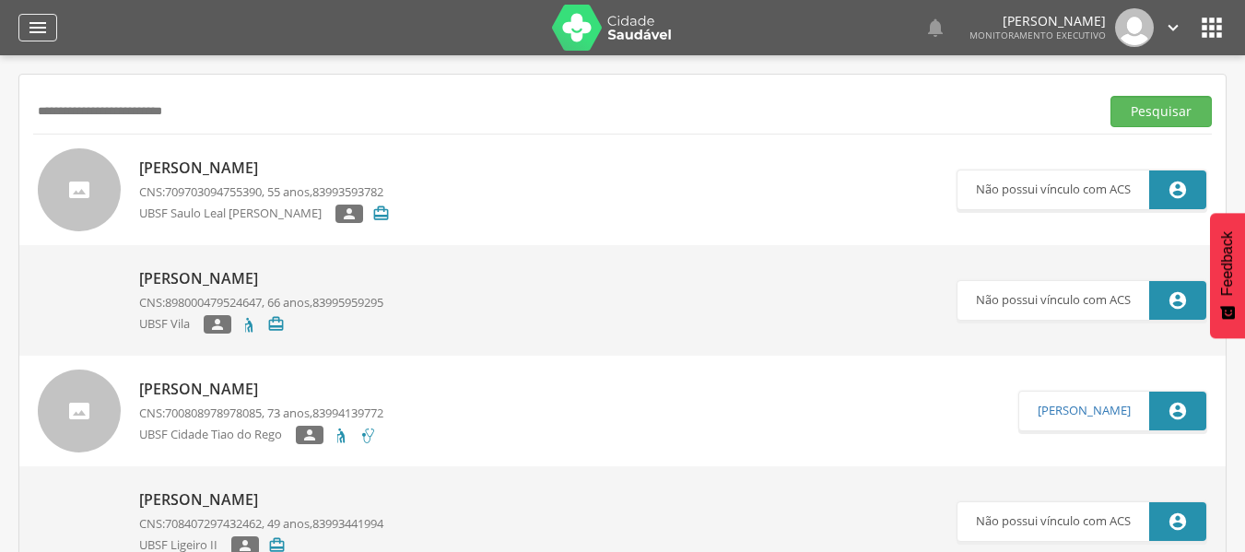
click at [45, 28] on icon "" at bounding box center [38, 28] width 22 height 22
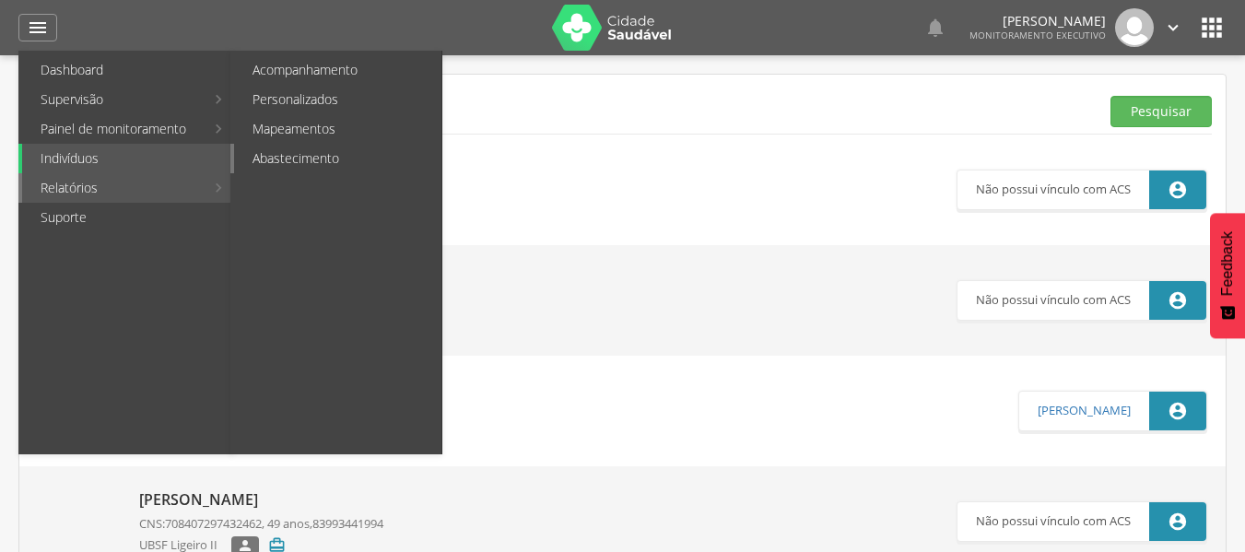
click at [299, 156] on link "Abastecimento" at bounding box center [337, 158] width 207 height 29
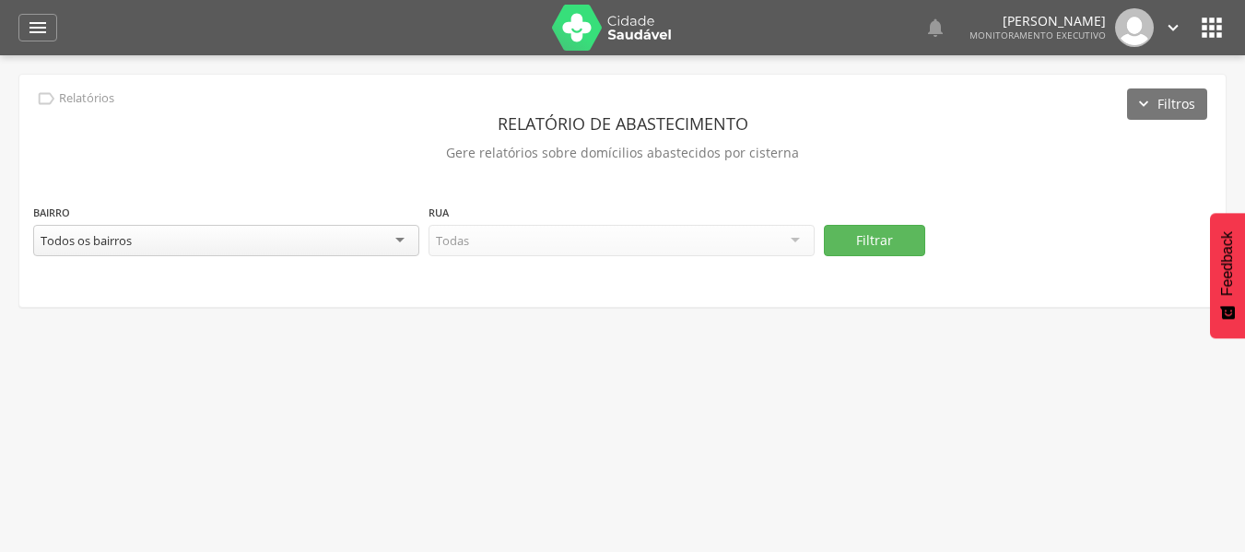
click at [185, 227] on div "Todos os bairros" at bounding box center [226, 240] width 386 height 31
click at [642, 245] on div "Todas as ruas" at bounding box center [621, 240] width 386 height 31
click at [850, 251] on button "Filtrar" at bounding box center [874, 240] width 101 height 31
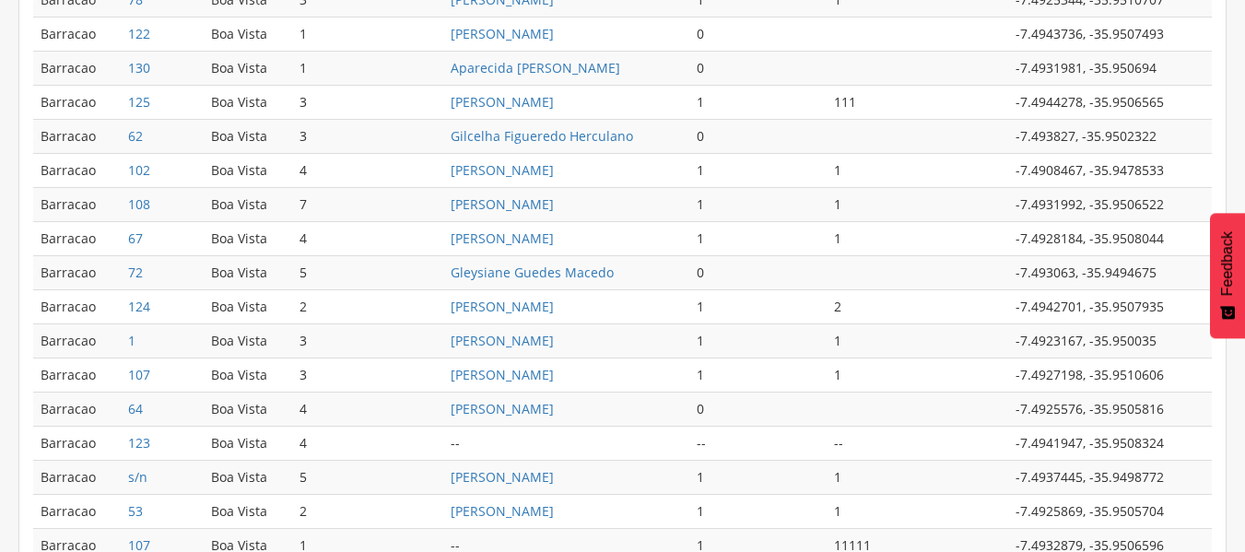
scroll to position [921, 0]
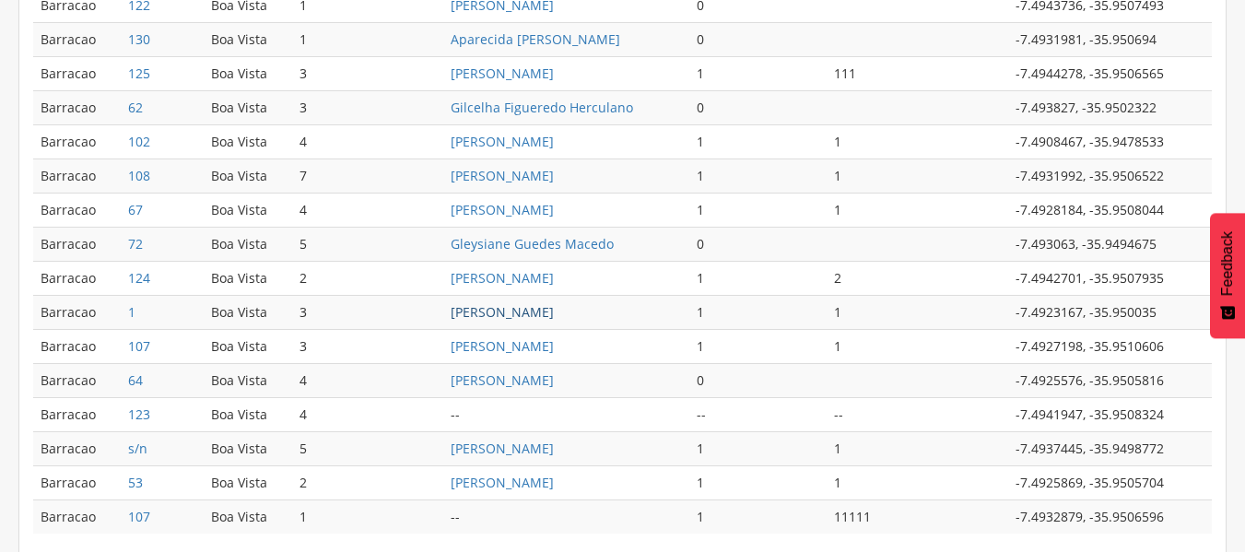
click at [510, 308] on link "[PERSON_NAME]" at bounding box center [501, 312] width 103 height 18
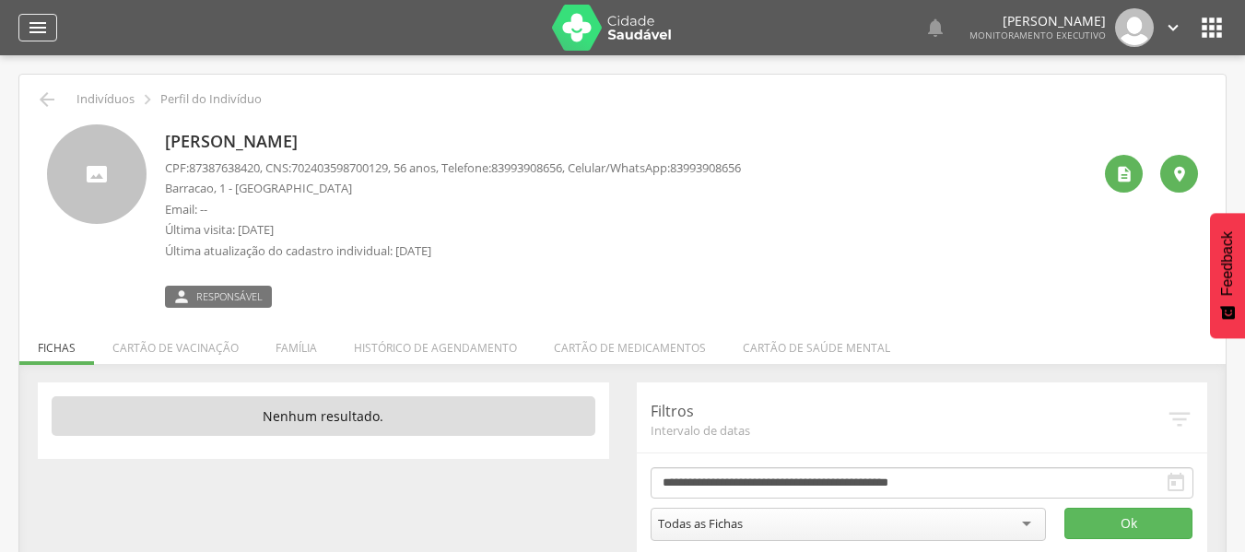
click at [35, 30] on icon "" at bounding box center [38, 28] width 22 height 22
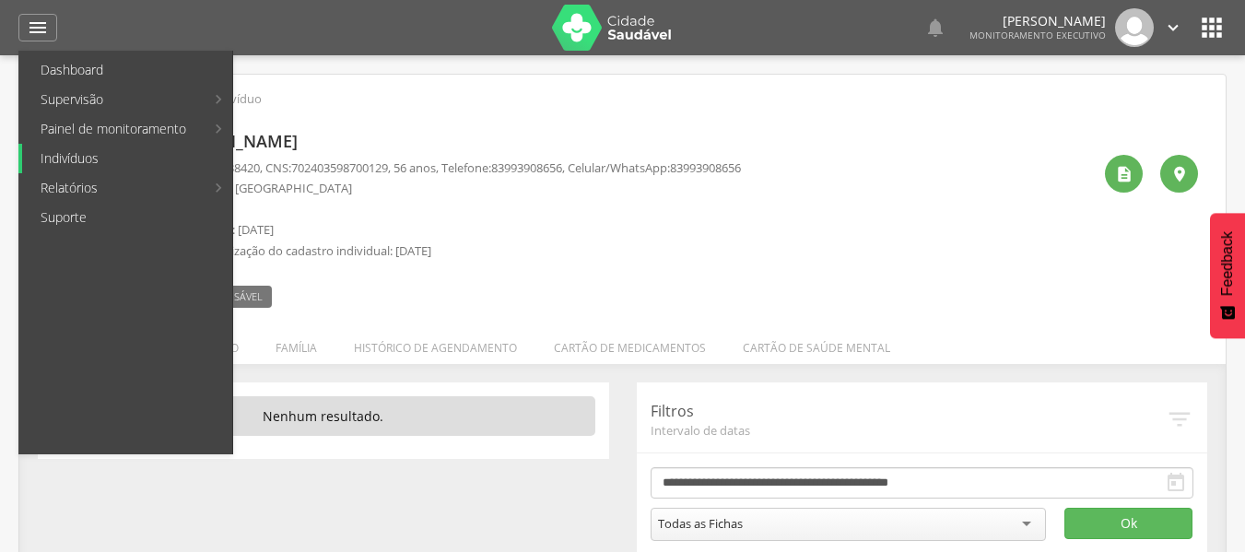
click at [93, 151] on link "Indivíduos" at bounding box center [127, 158] width 210 height 29
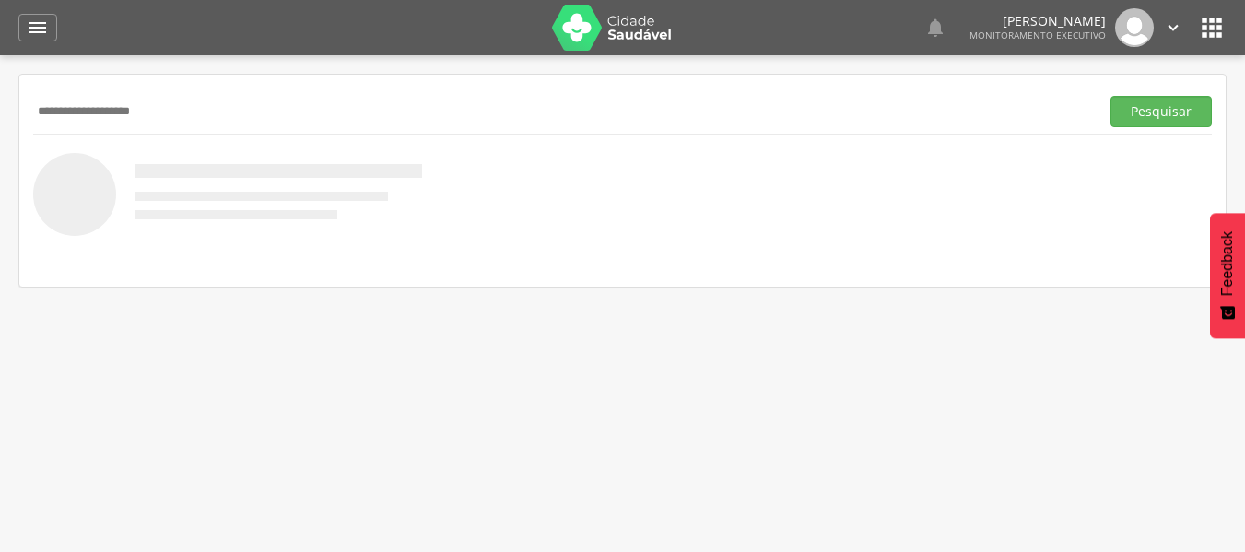
type input "**********"
click at [1110, 96] on button "Pesquisar" at bounding box center [1160, 111] width 101 height 31
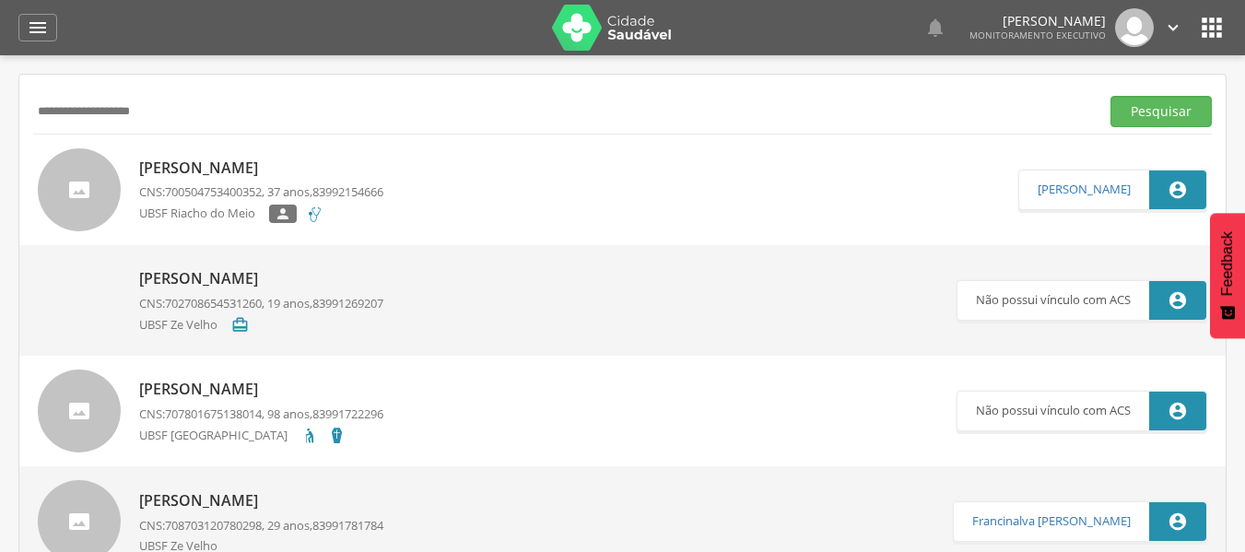
click at [381, 214] on div "UBSF Riacho do Meio " at bounding box center [261, 216] width 244 height 23
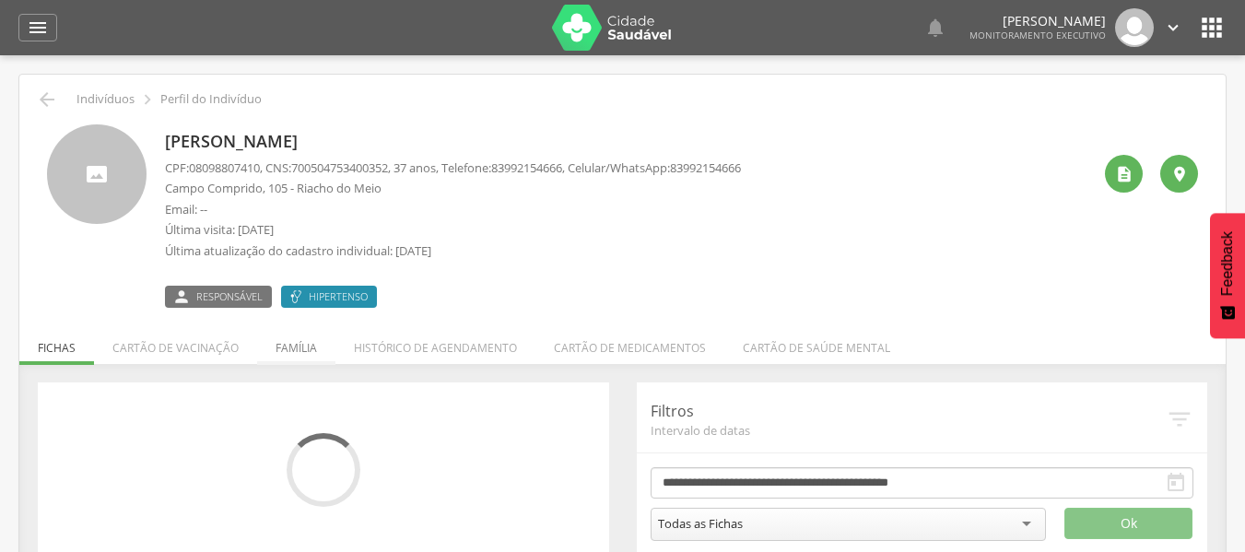
click at [297, 347] on li "Família" at bounding box center [296, 343] width 78 height 43
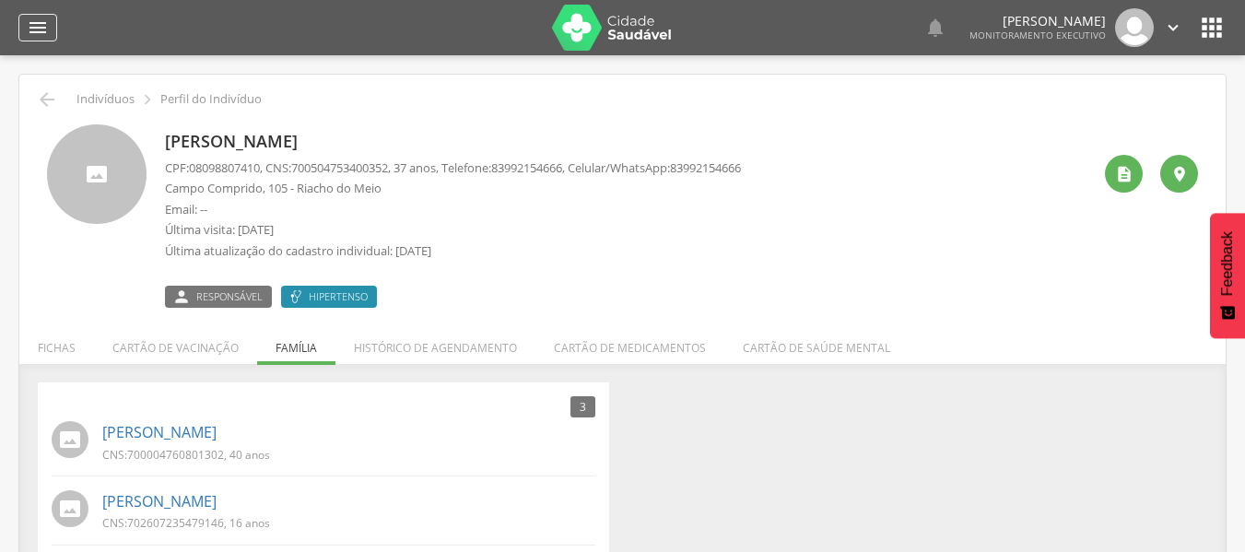
click at [37, 35] on icon "" at bounding box center [38, 28] width 22 height 22
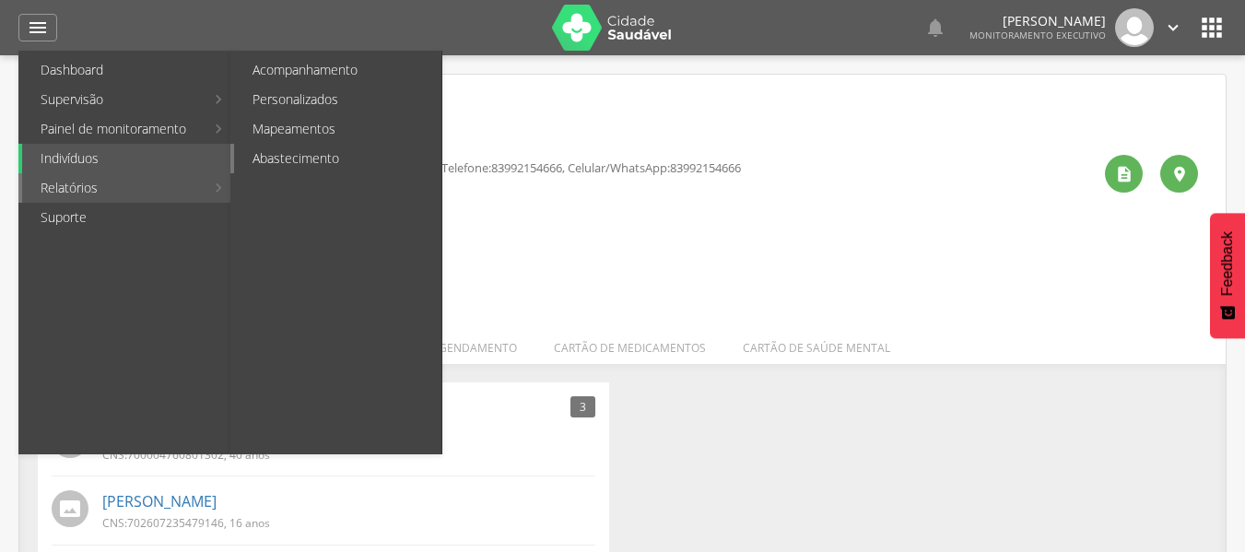
click at [277, 162] on link "Abastecimento" at bounding box center [337, 158] width 207 height 29
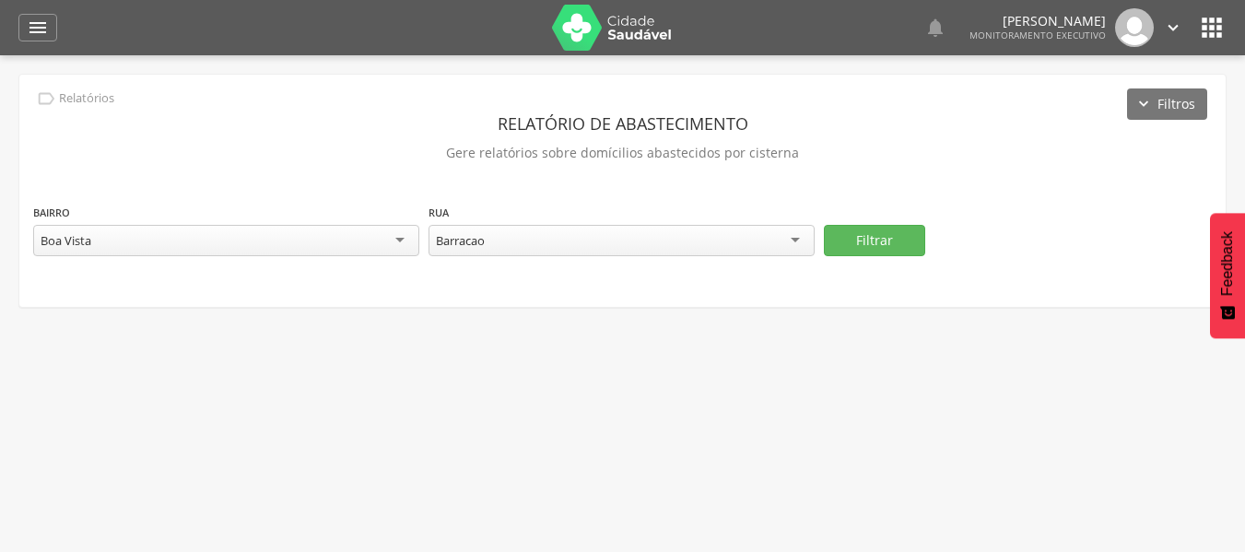
click at [303, 243] on div "Boa Vista" at bounding box center [226, 240] width 386 height 31
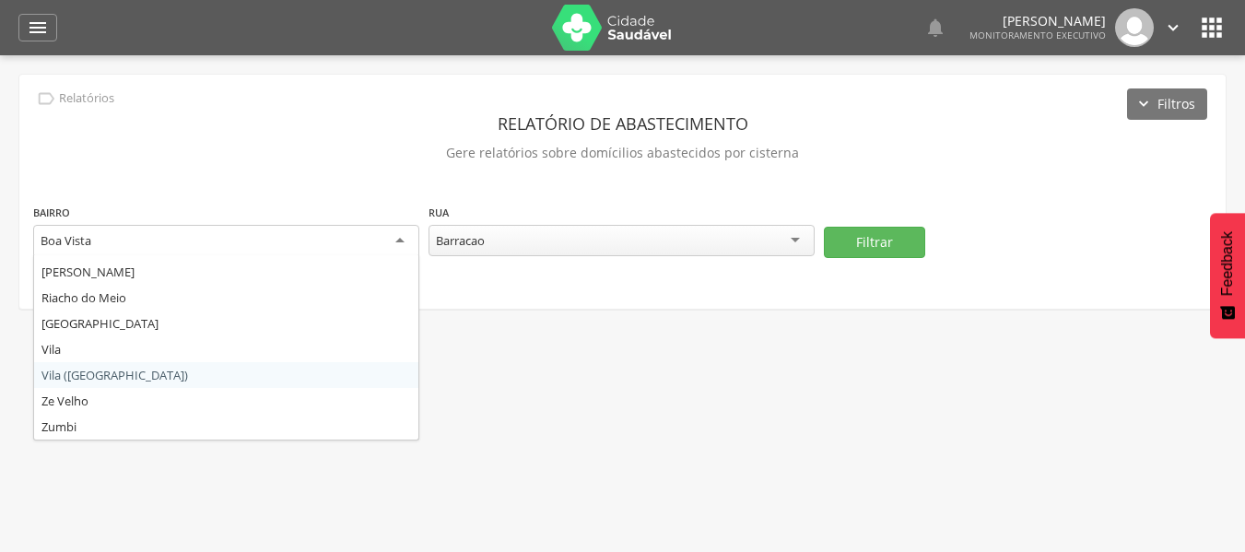
scroll to position [240, 0]
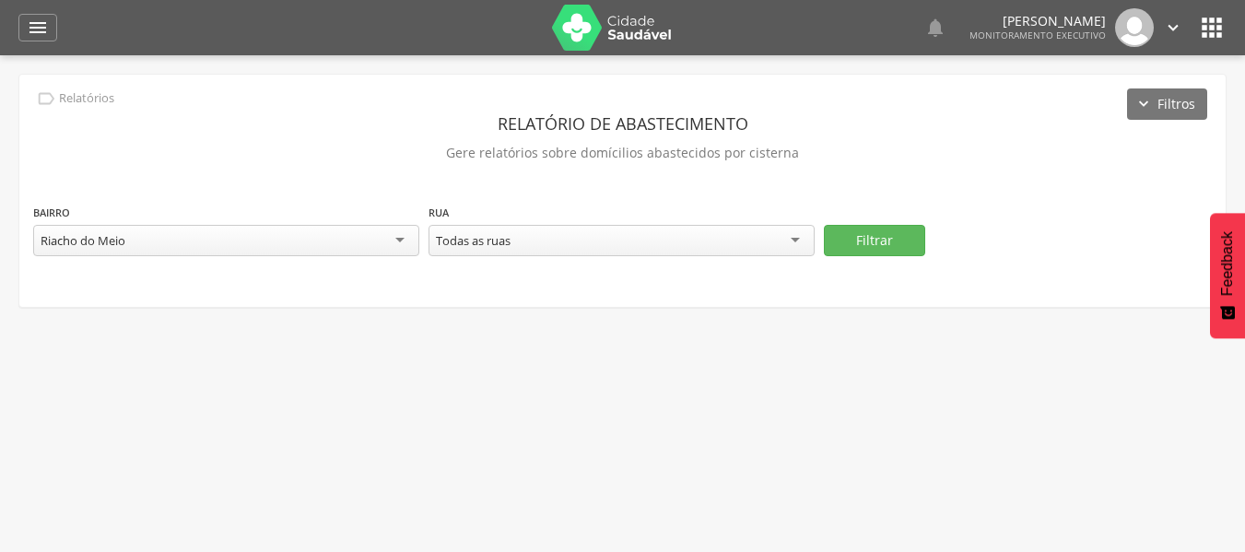
click at [653, 246] on div "Todas as ruas" at bounding box center [621, 240] width 386 height 31
click at [897, 235] on button "Filtrar" at bounding box center [874, 240] width 101 height 31
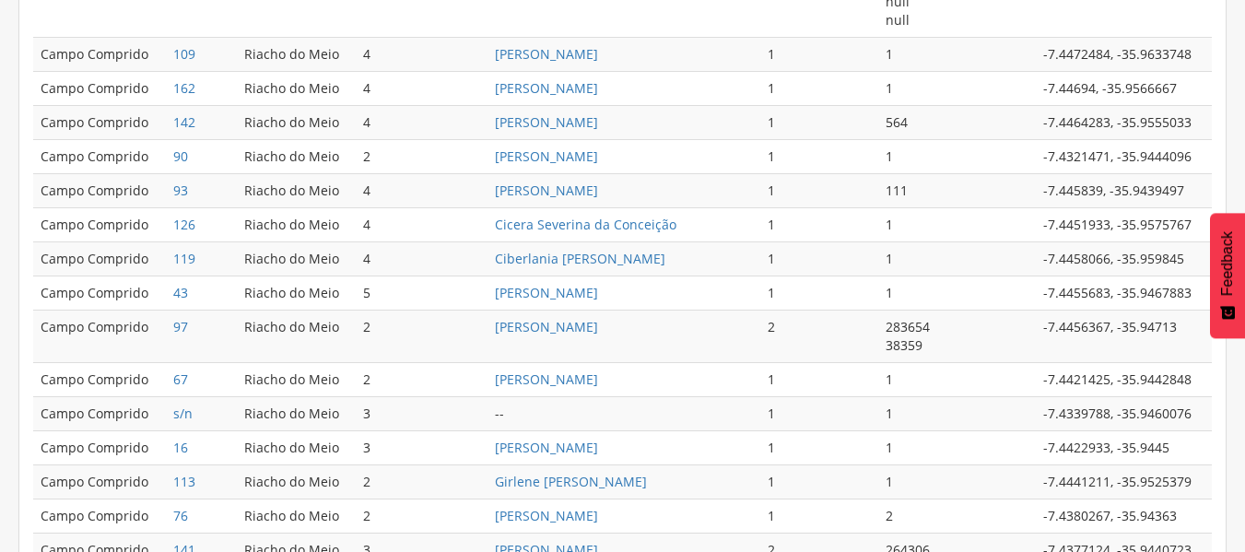
scroll to position [1078, 0]
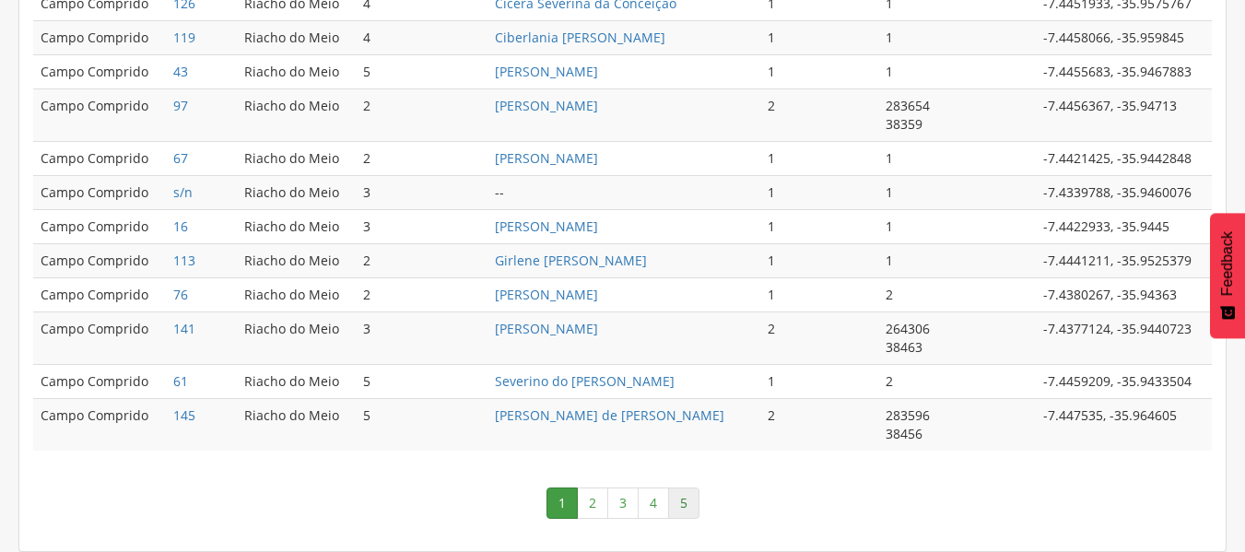
click at [678, 501] on link "5" at bounding box center [683, 502] width 31 height 31
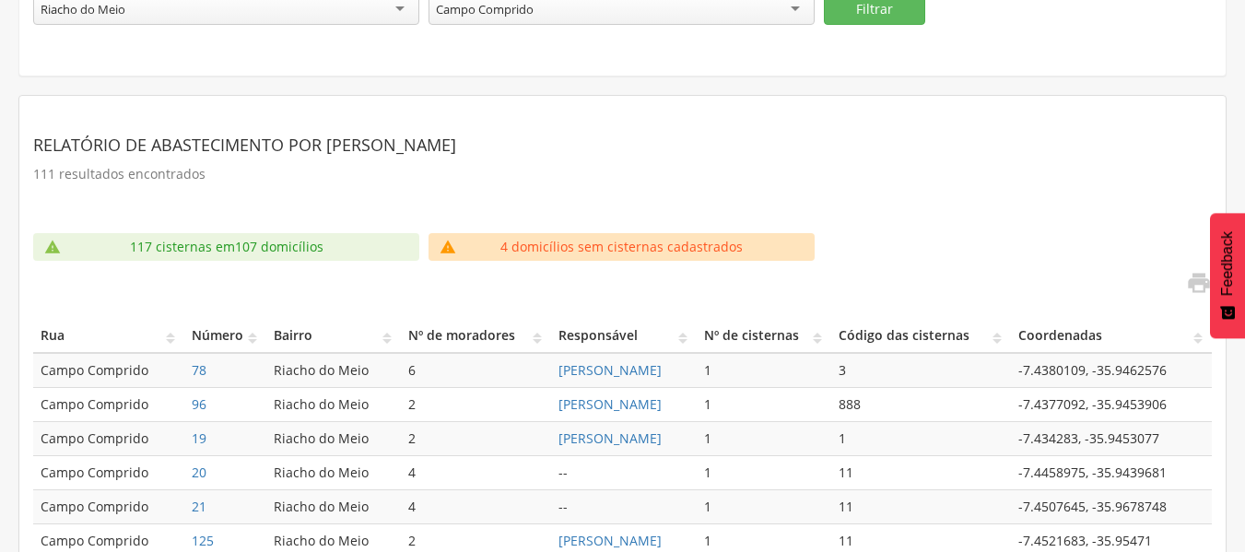
scroll to position [509, 0]
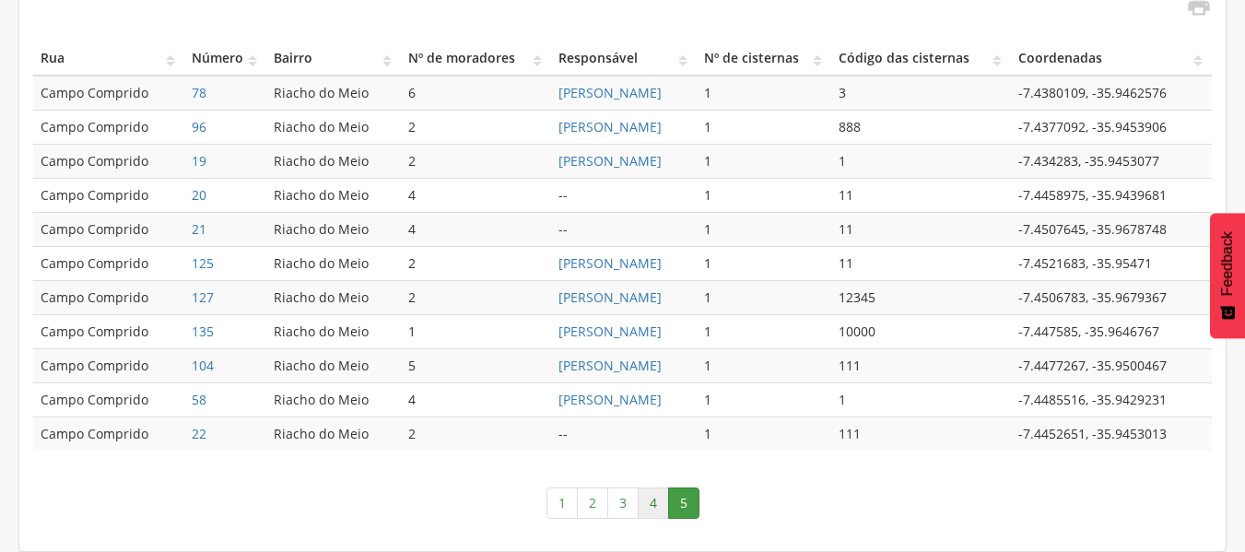
click at [655, 506] on link "4" at bounding box center [652, 502] width 31 height 31
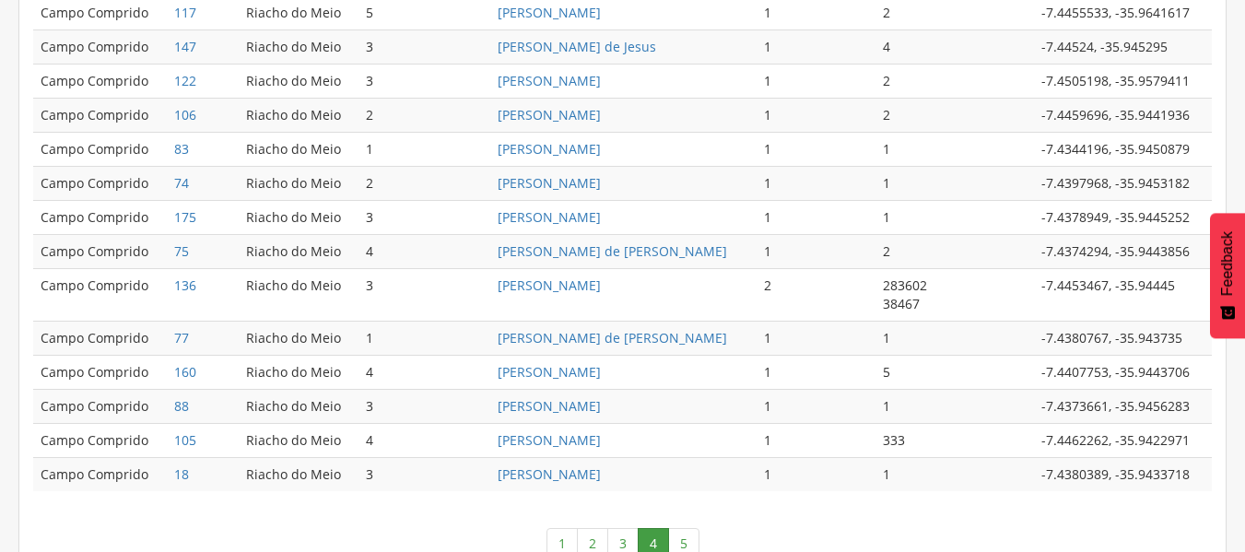
scroll to position [1013, 0]
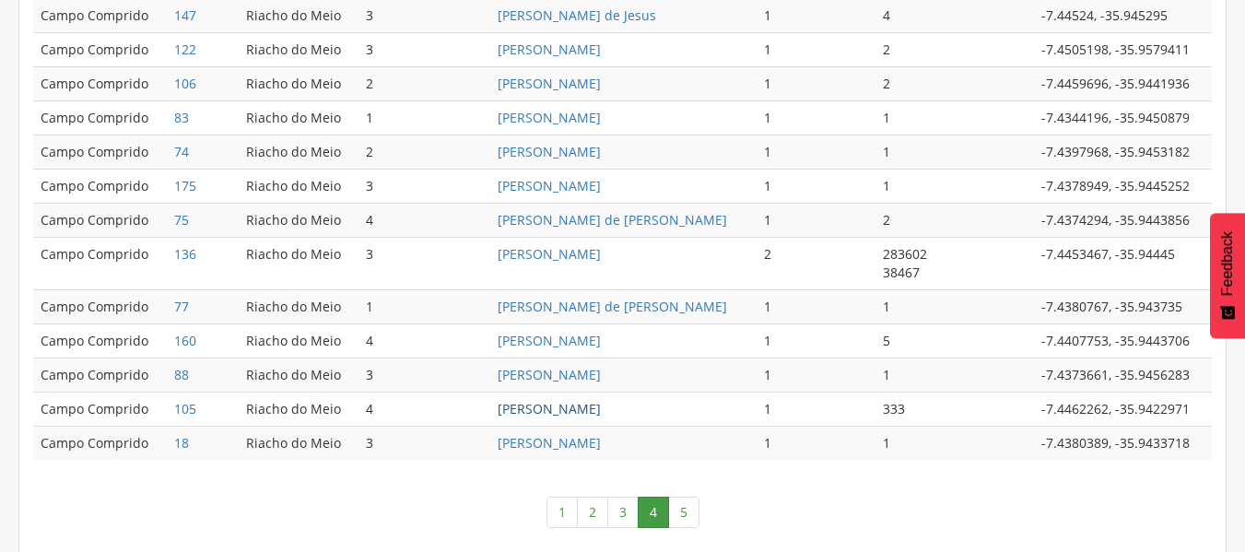
click at [601, 403] on link "[PERSON_NAME]" at bounding box center [548, 409] width 103 height 18
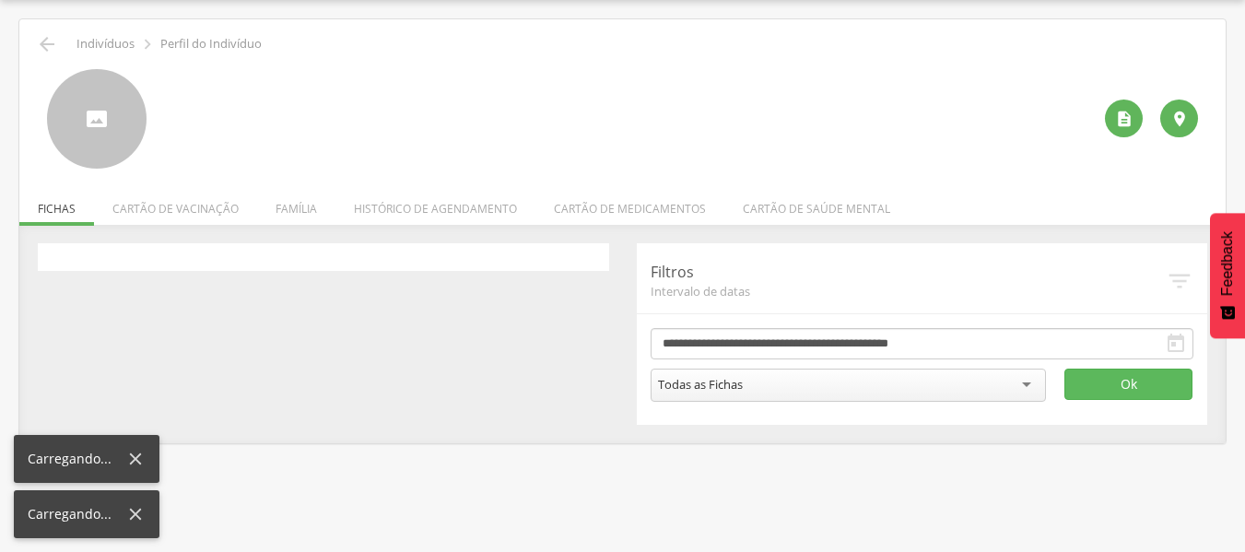
scroll to position [55, 0]
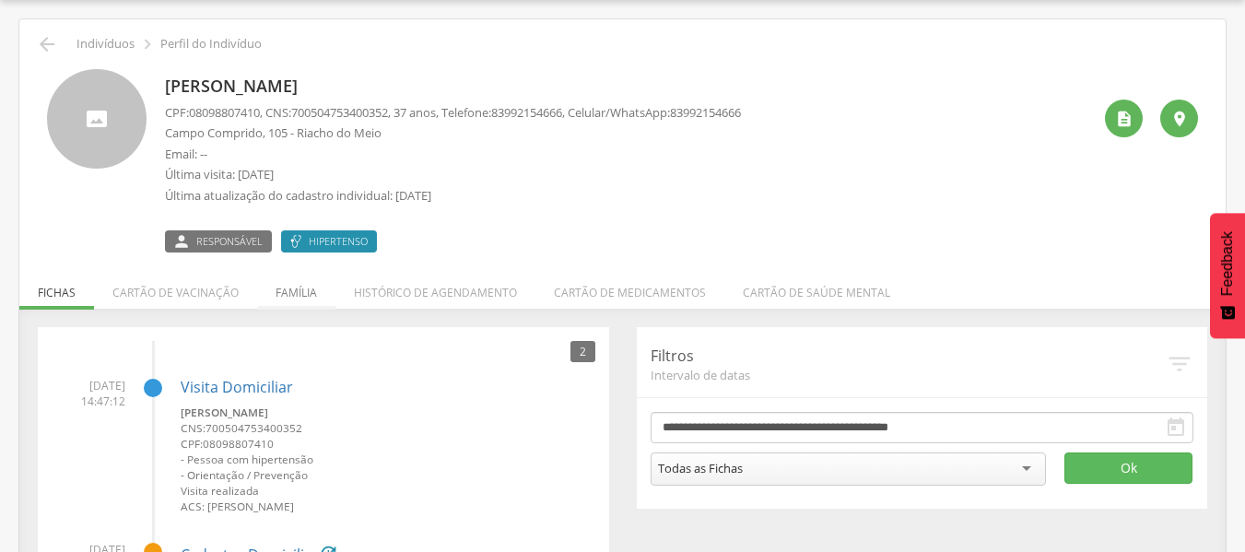
click at [304, 292] on li "Família" at bounding box center [296, 287] width 78 height 43
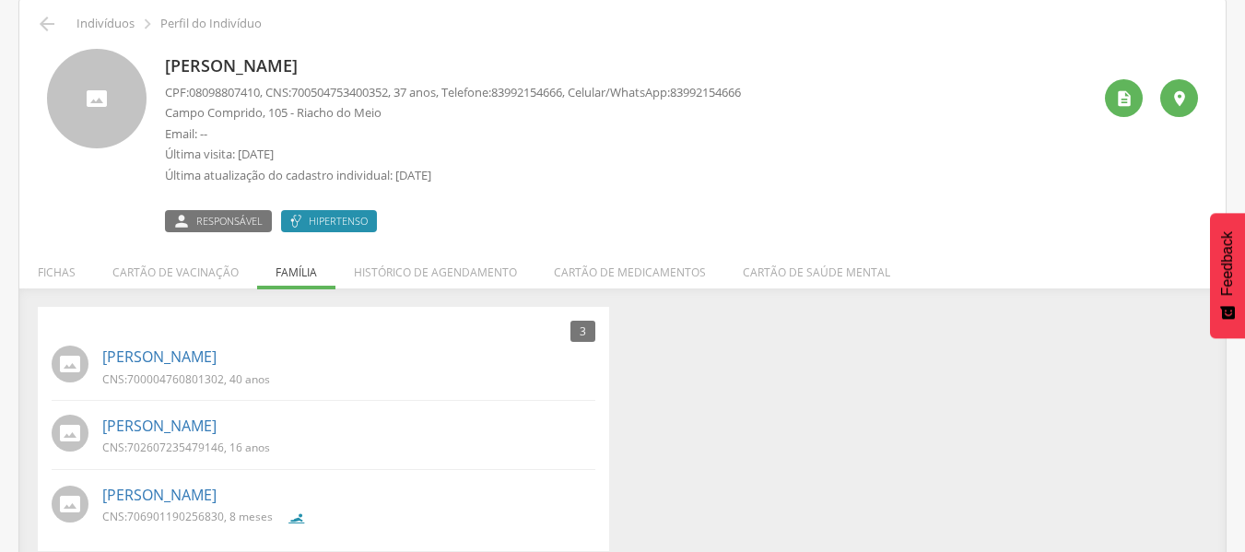
scroll to position [94, 0]
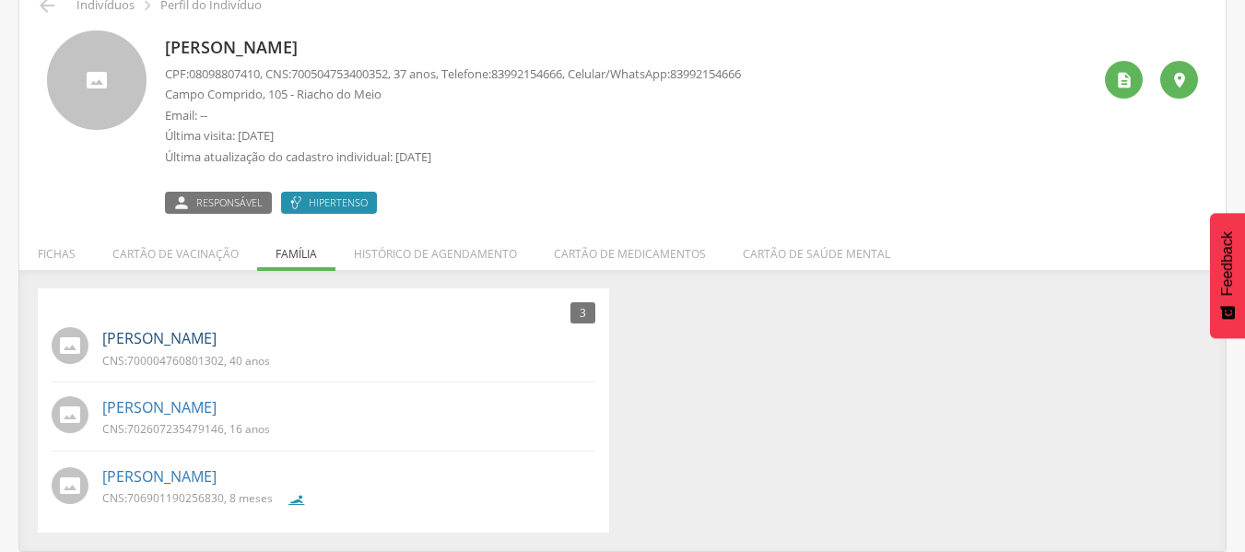
click at [216, 346] on link "[PERSON_NAME]" at bounding box center [159, 338] width 114 height 21
